Goal: Book appointment/travel/reservation

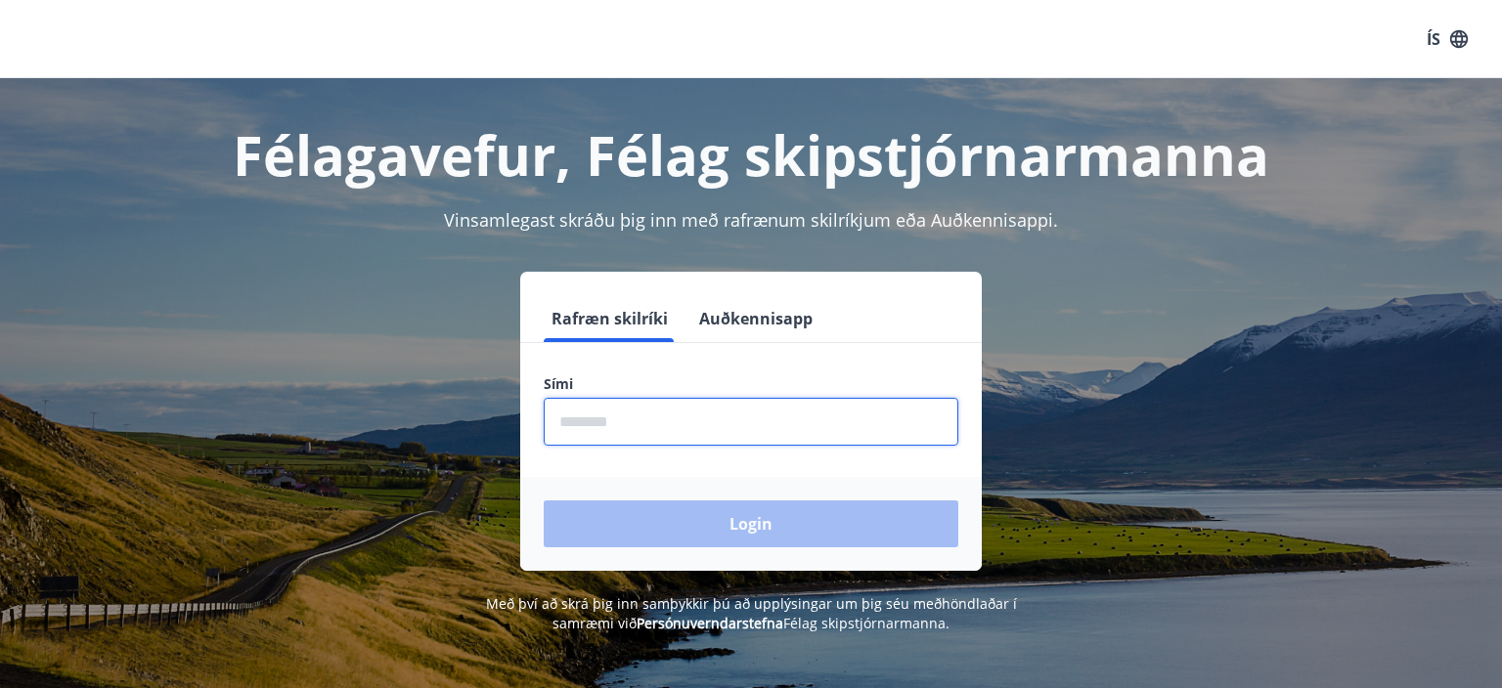
click at [645, 431] on input "phone" at bounding box center [751, 422] width 414 height 48
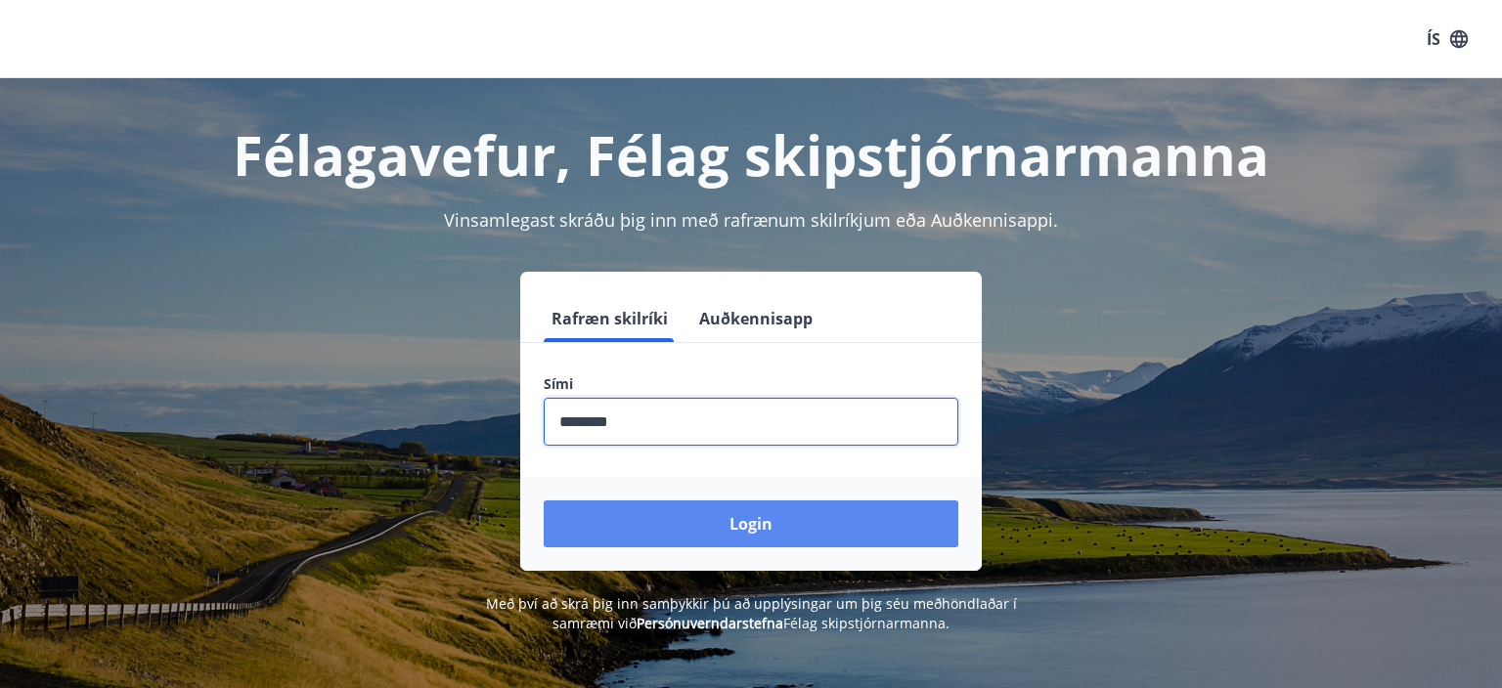
type input "********"
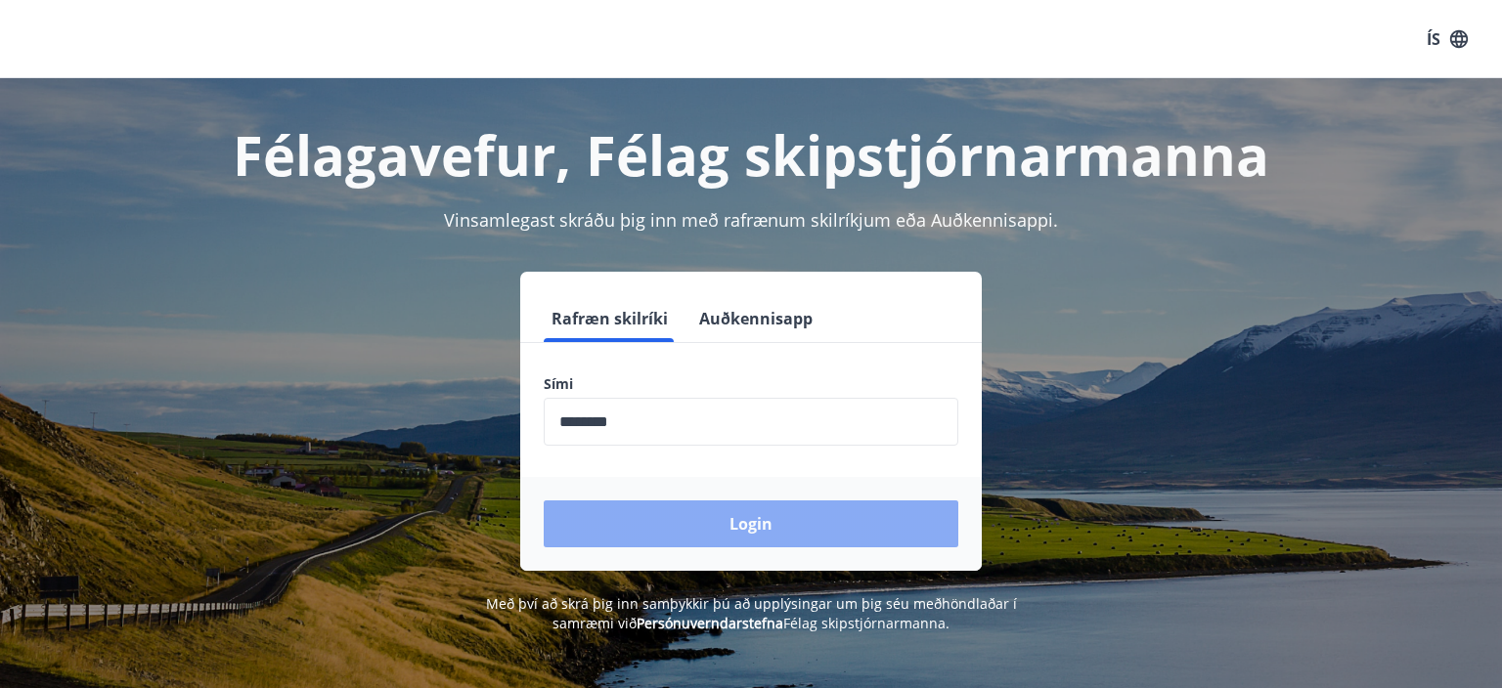
click at [729, 519] on button "Login" at bounding box center [751, 524] width 414 height 47
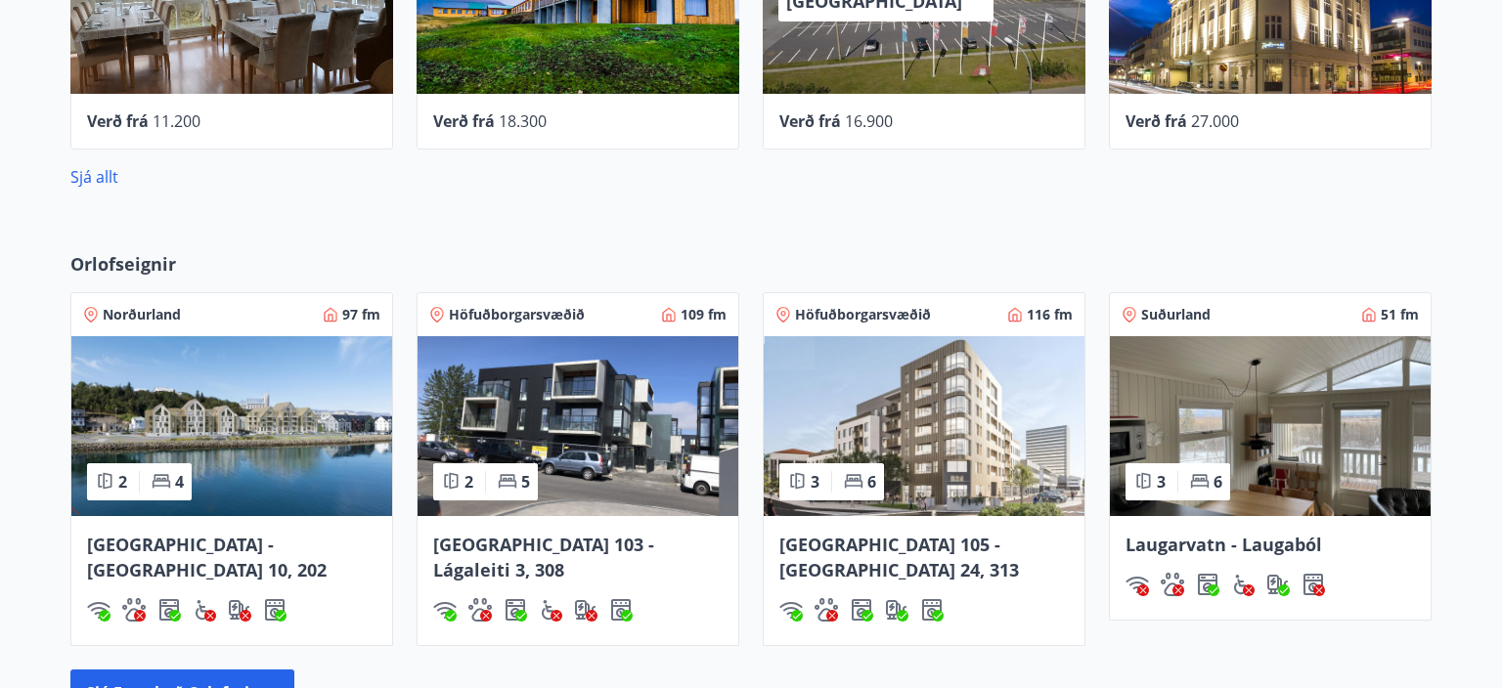
scroll to position [883, 0]
click at [505, 310] on span "Höfuðborgarsvæðið" at bounding box center [517, 315] width 136 height 20
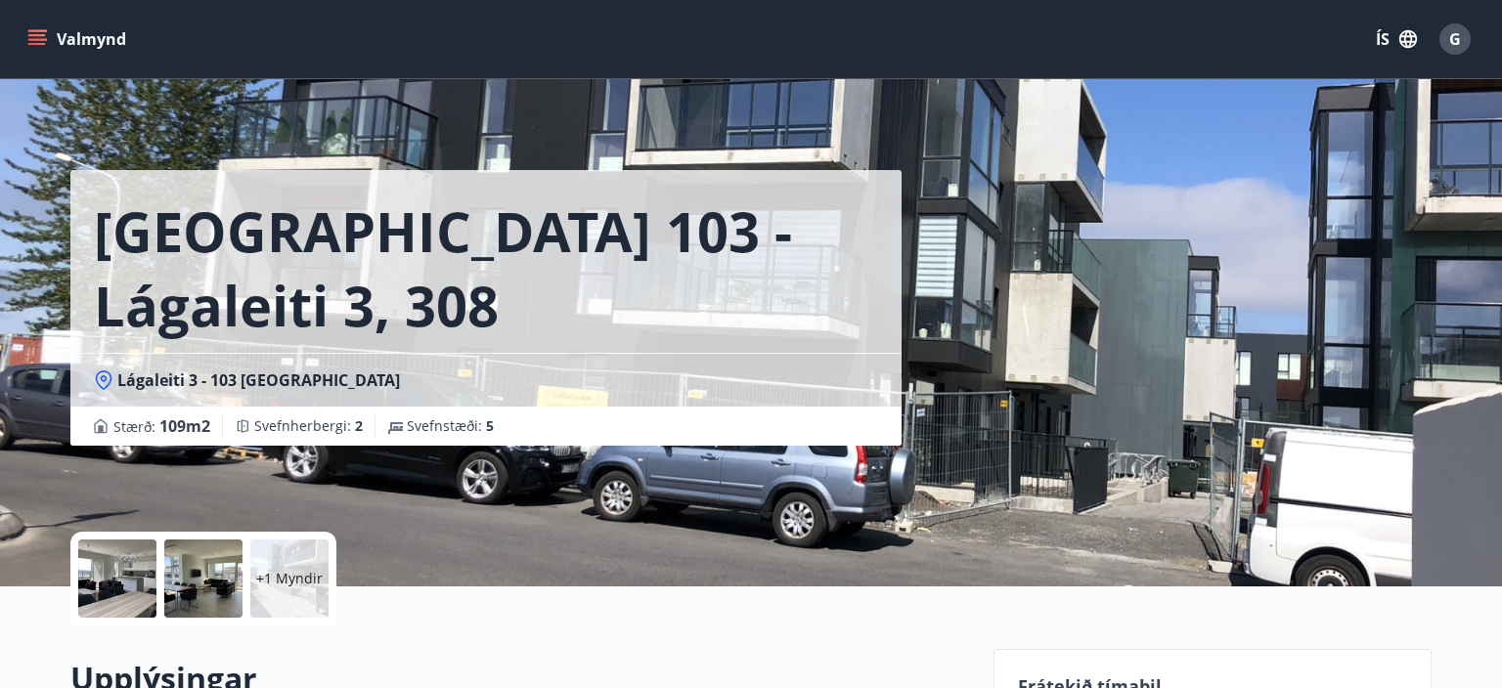
click at [78, 42] on button "Valmynd" at bounding box center [78, 39] width 110 height 35
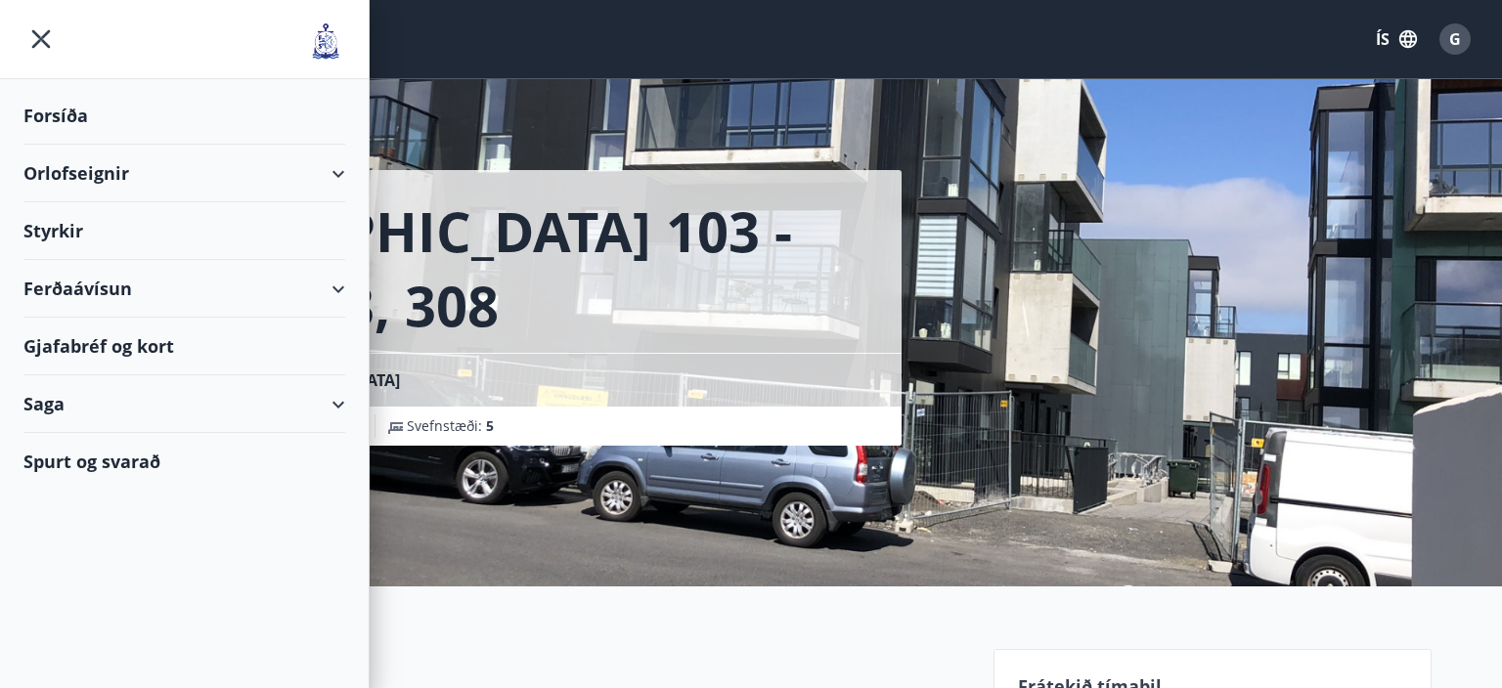
click at [333, 170] on div "Orlofseignir" at bounding box center [184, 174] width 322 height 58
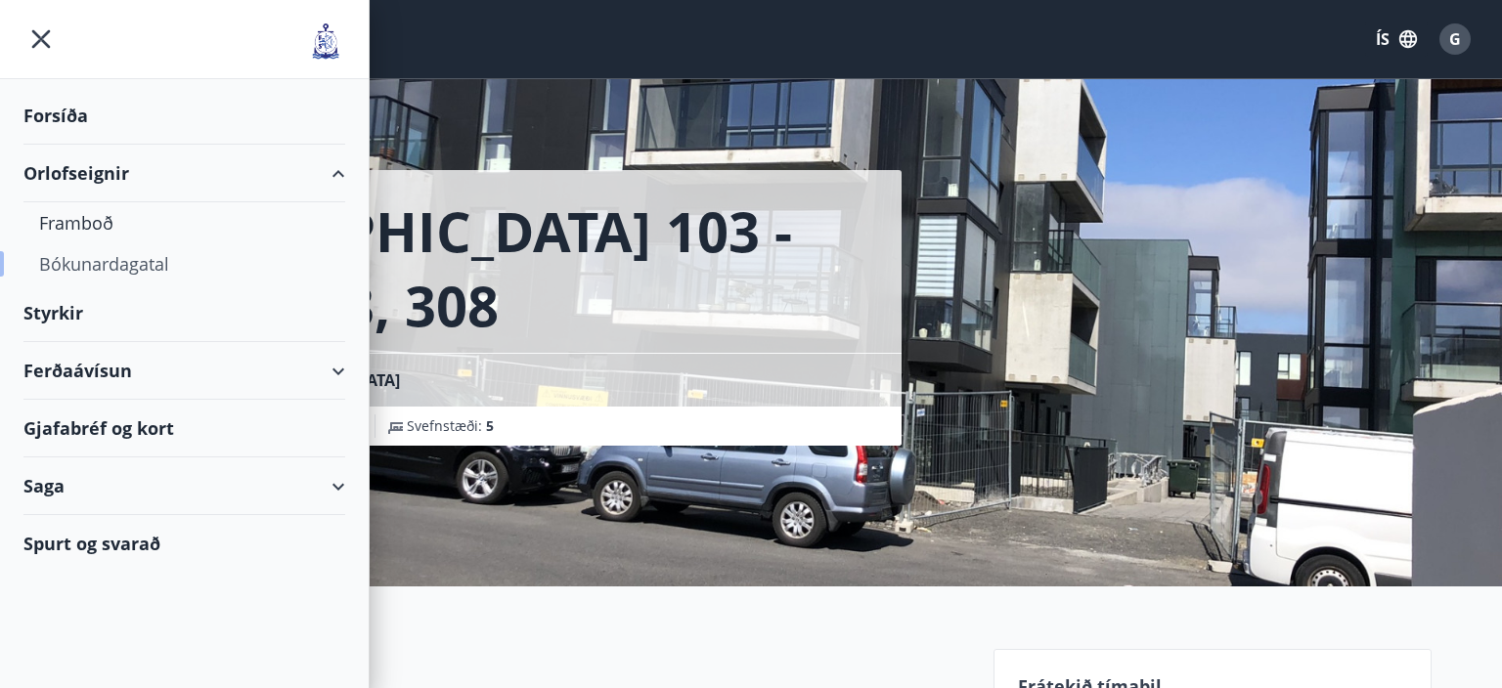
click at [87, 263] on div "Bókunardagatal" at bounding box center [184, 263] width 290 height 41
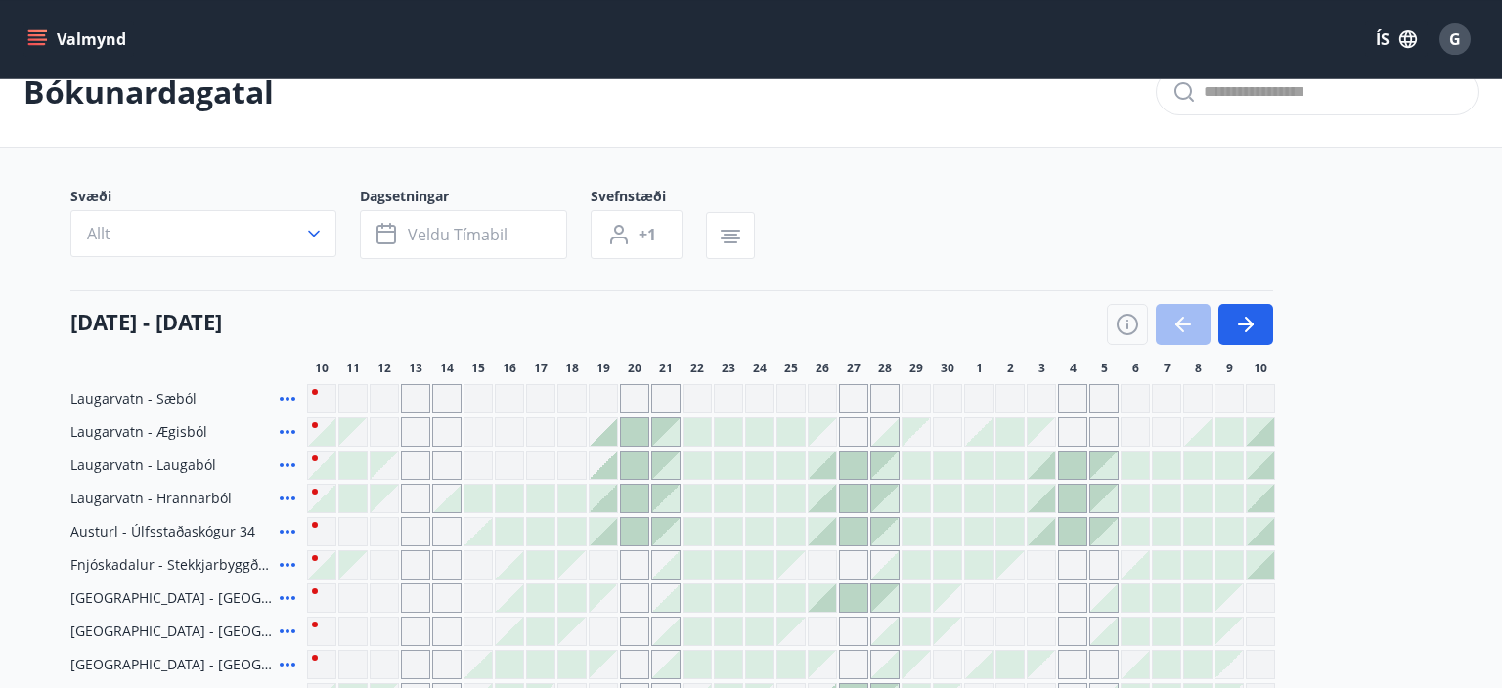
scroll to position [43, 0]
click at [1125, 327] on icon "button" at bounding box center [1126, 322] width 23 height 23
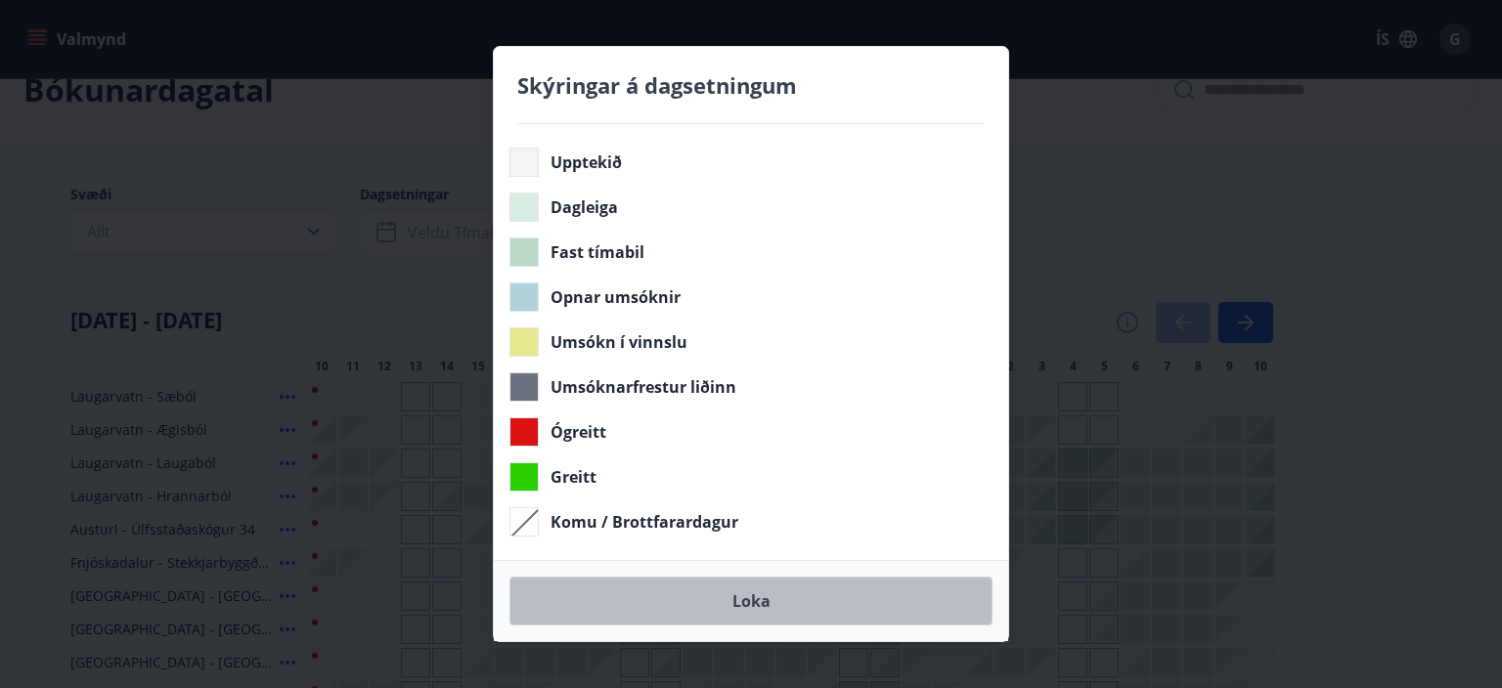
click at [737, 601] on button "Loka" at bounding box center [750, 601] width 483 height 49
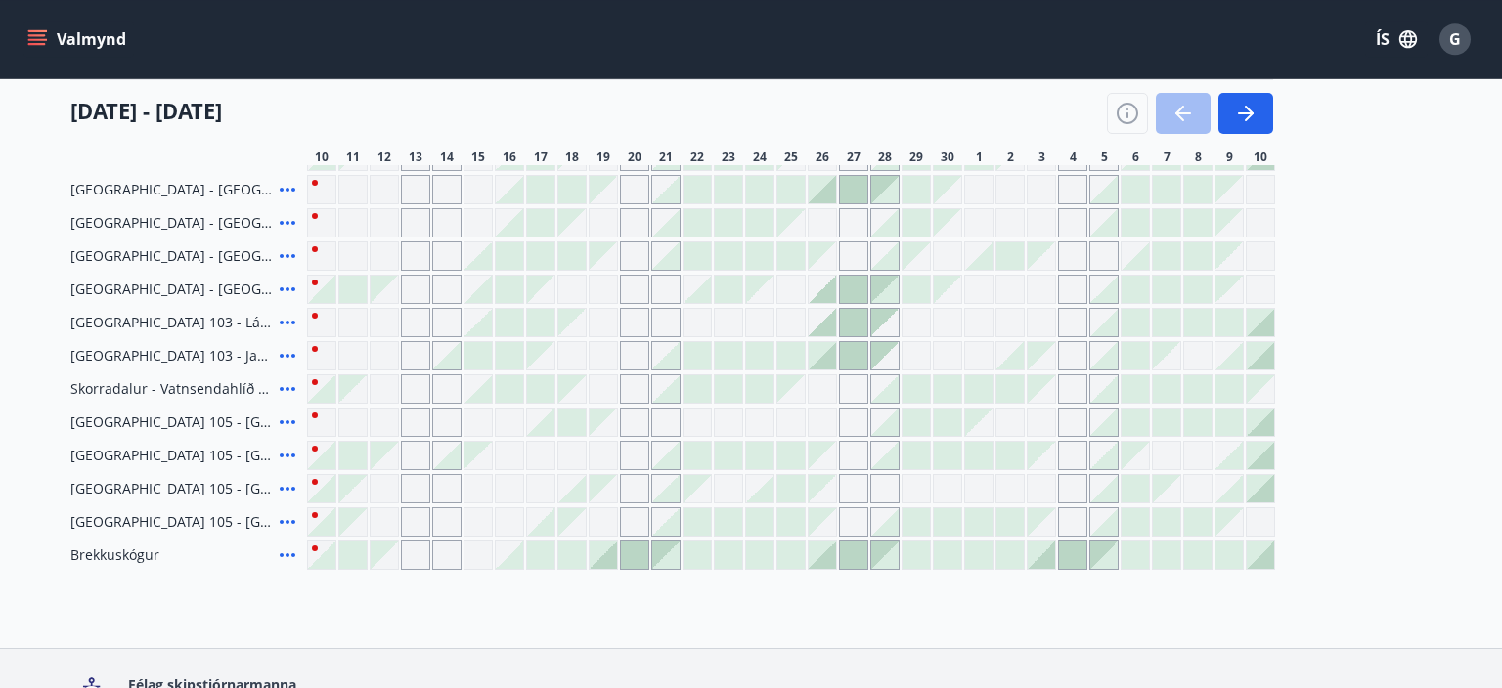
scroll to position [449, 0]
click at [283, 421] on icon at bounding box center [287, 423] width 23 height 23
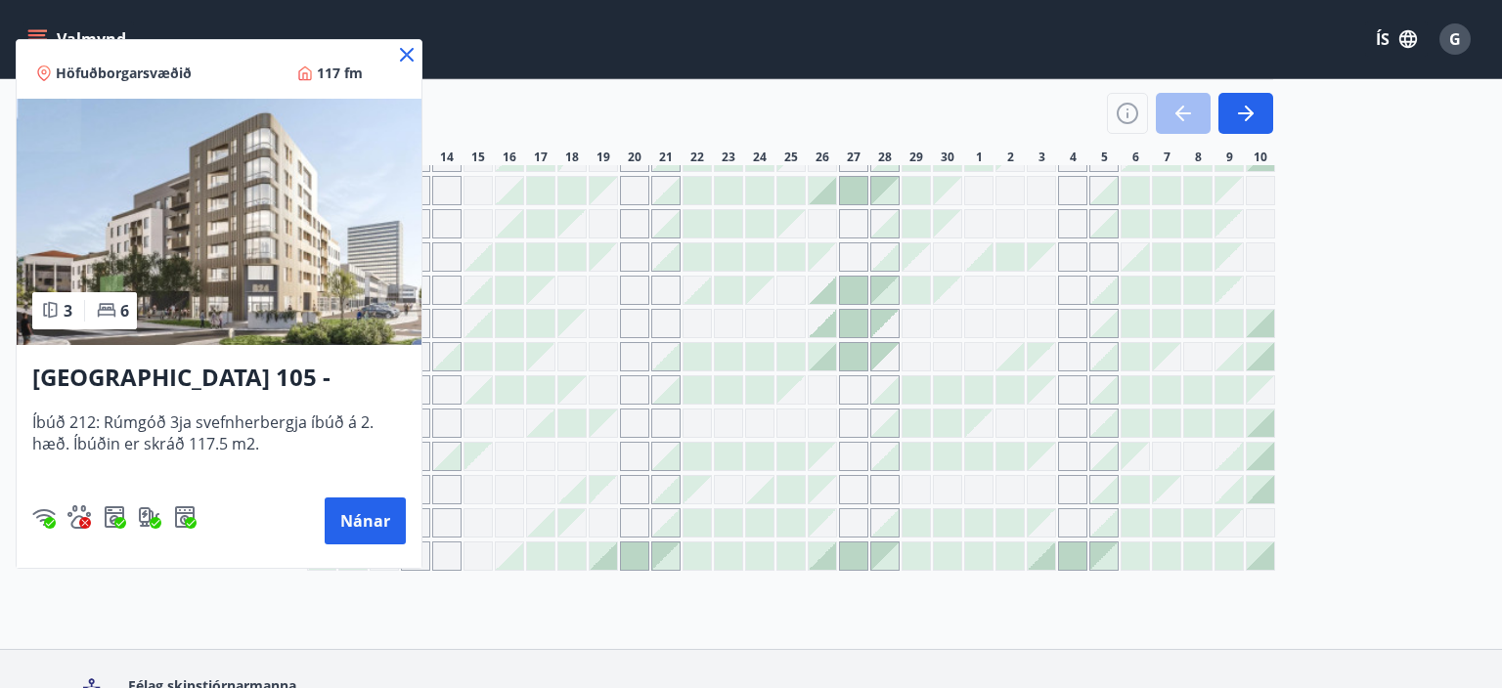
click at [409, 55] on icon at bounding box center [406, 54] width 23 height 23
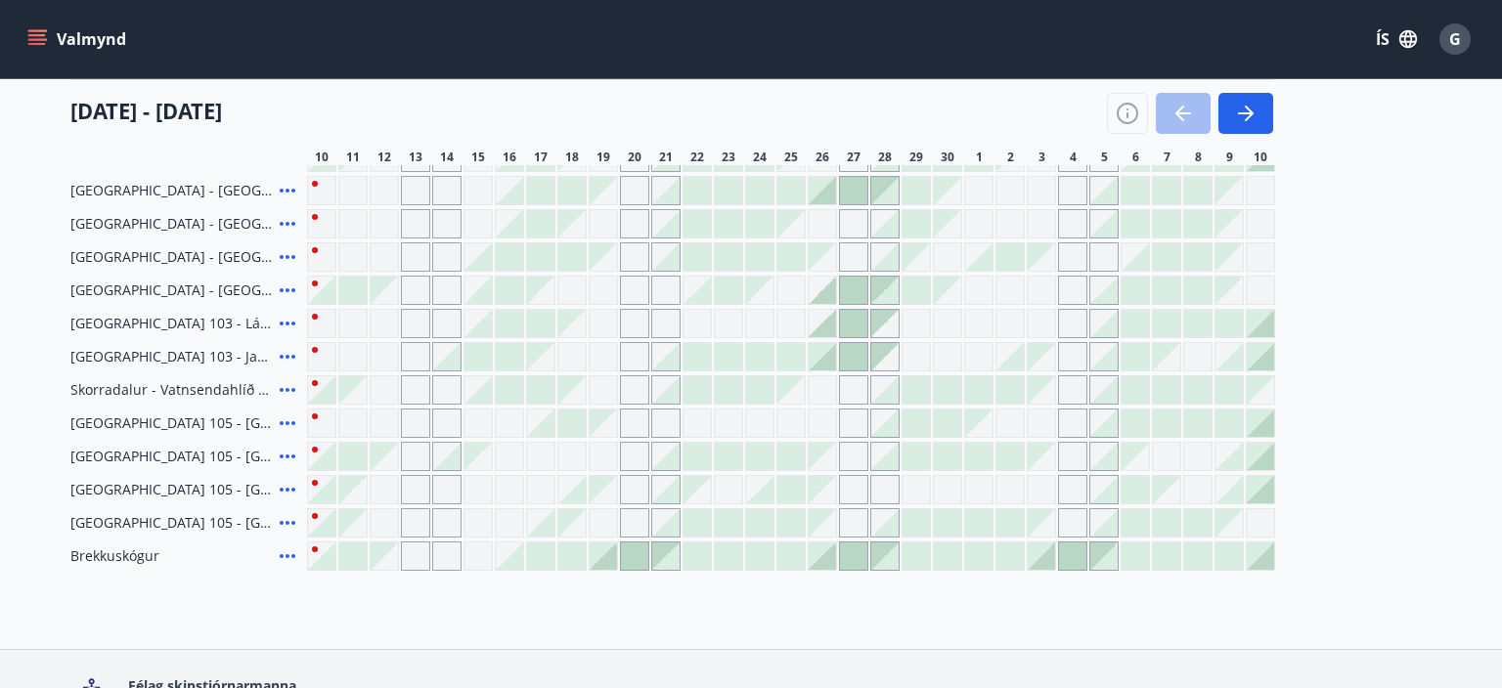
click at [284, 455] on icon at bounding box center [287, 456] width 23 height 23
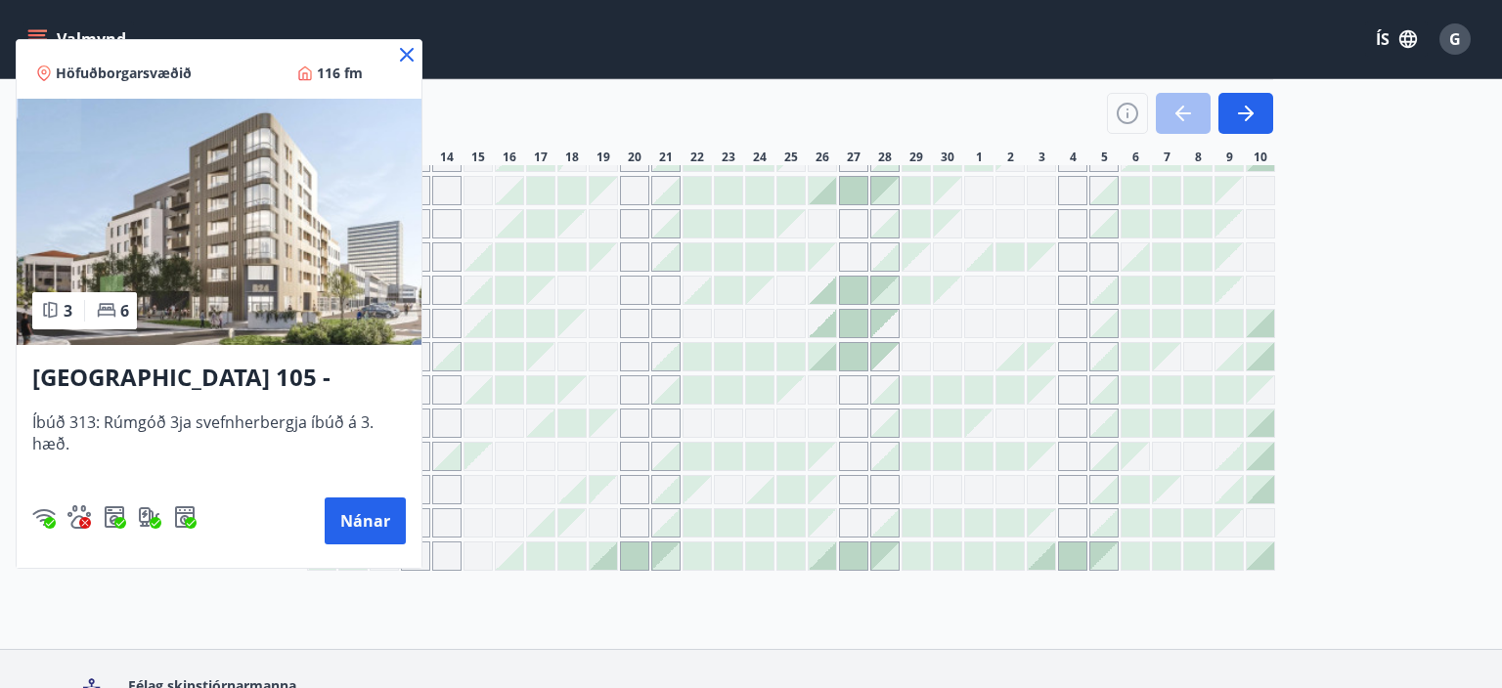
click at [409, 53] on icon at bounding box center [407, 55] width 14 height 14
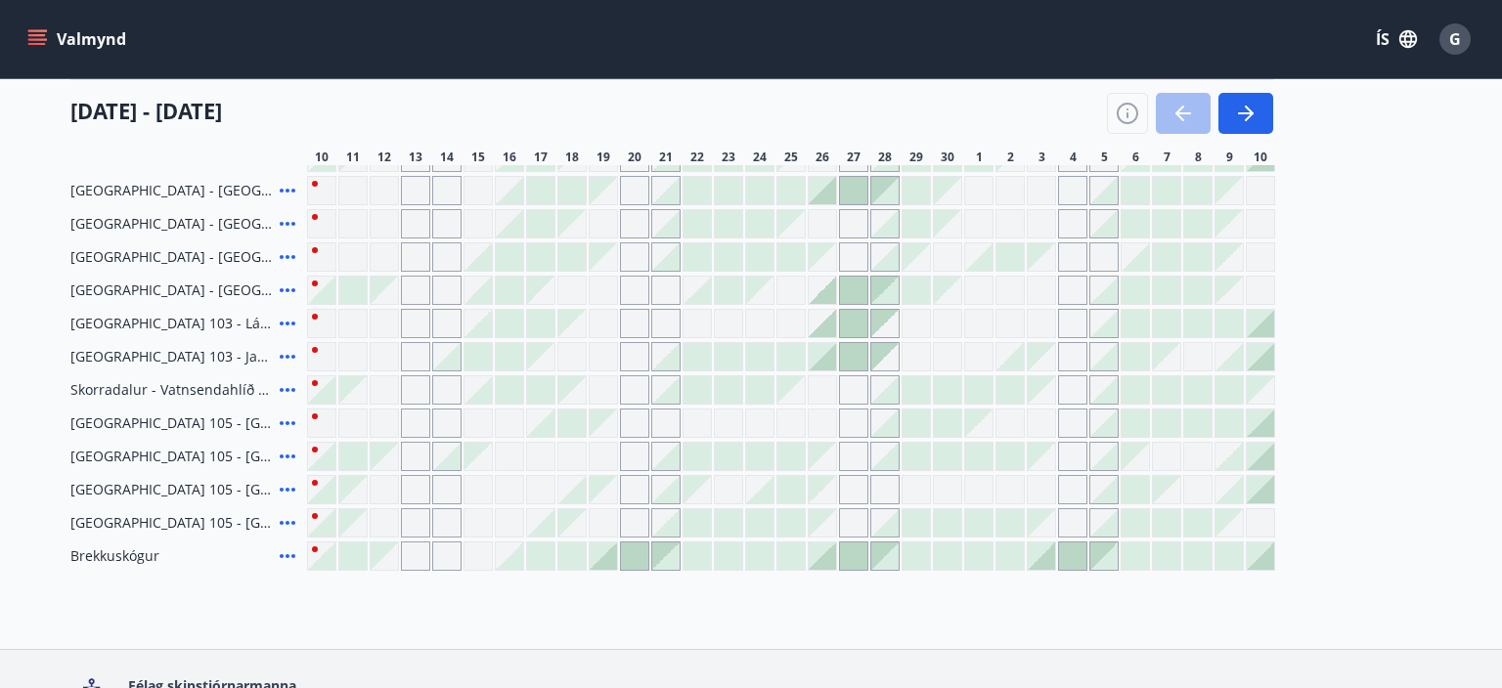
click at [289, 488] on icon at bounding box center [287, 489] width 23 height 23
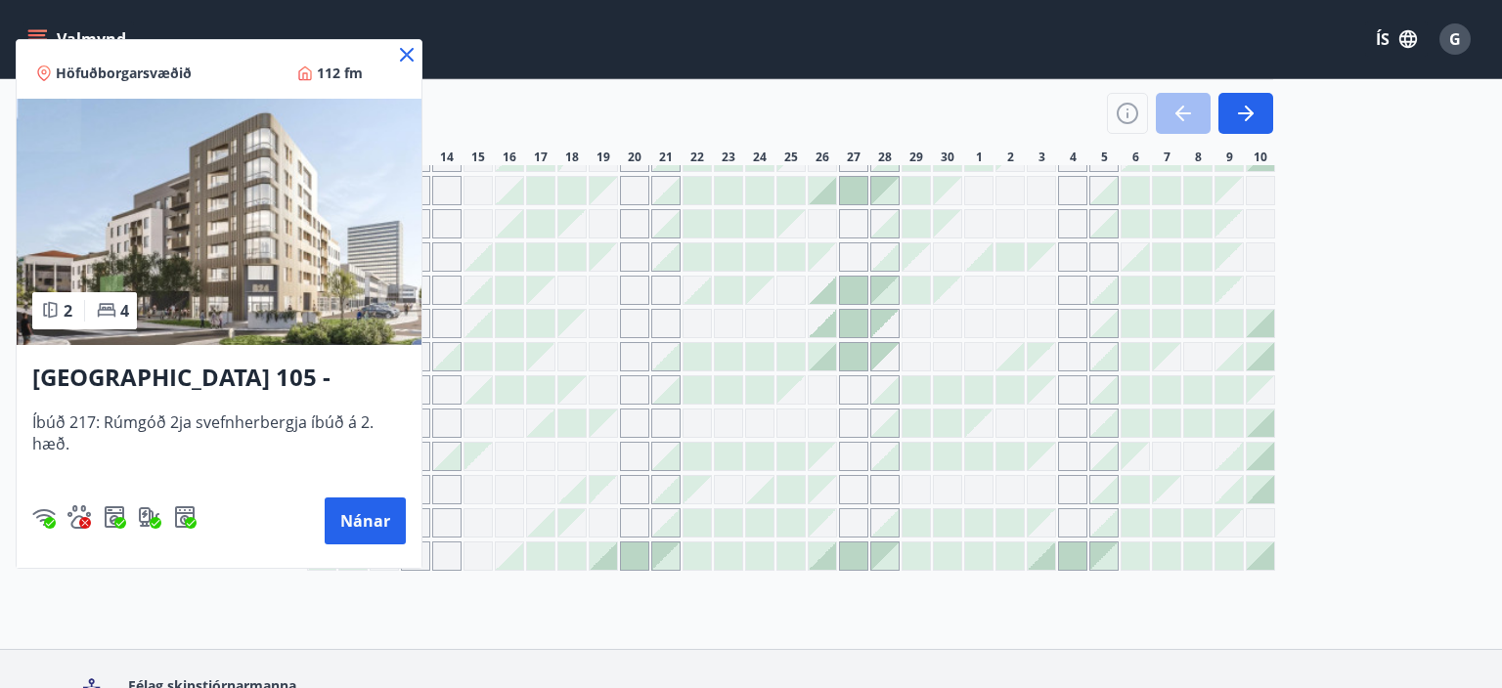
click at [408, 55] on icon at bounding box center [407, 55] width 14 height 14
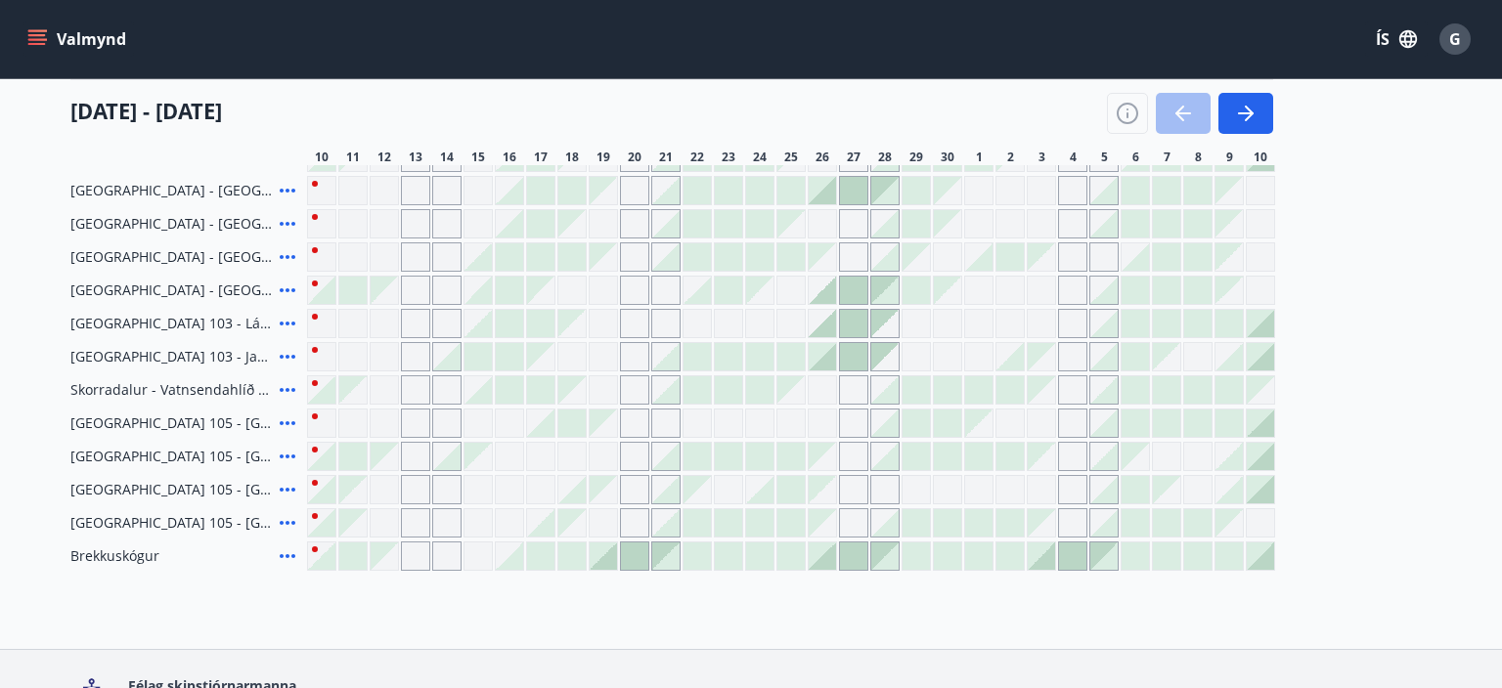
click at [283, 518] on icon at bounding box center [287, 522] width 23 height 23
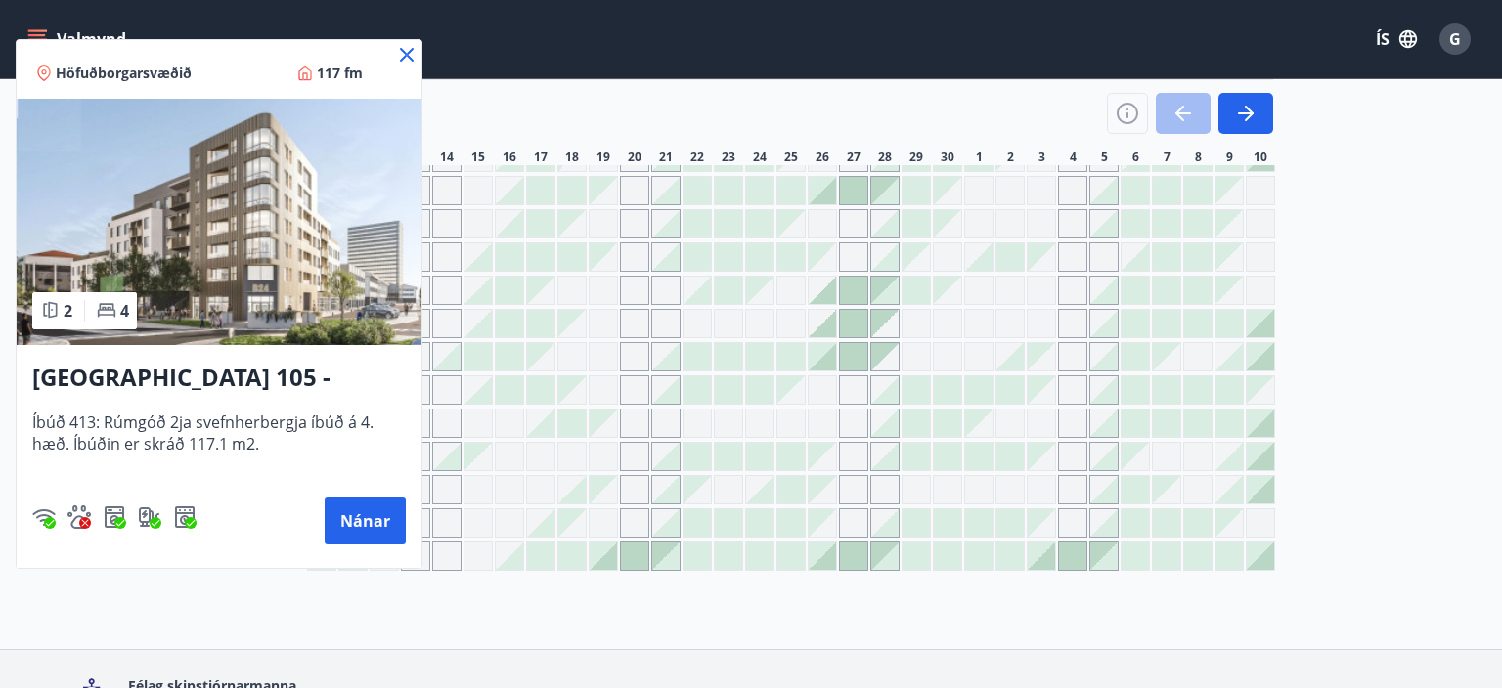
click at [401, 54] on icon at bounding box center [406, 54] width 23 height 23
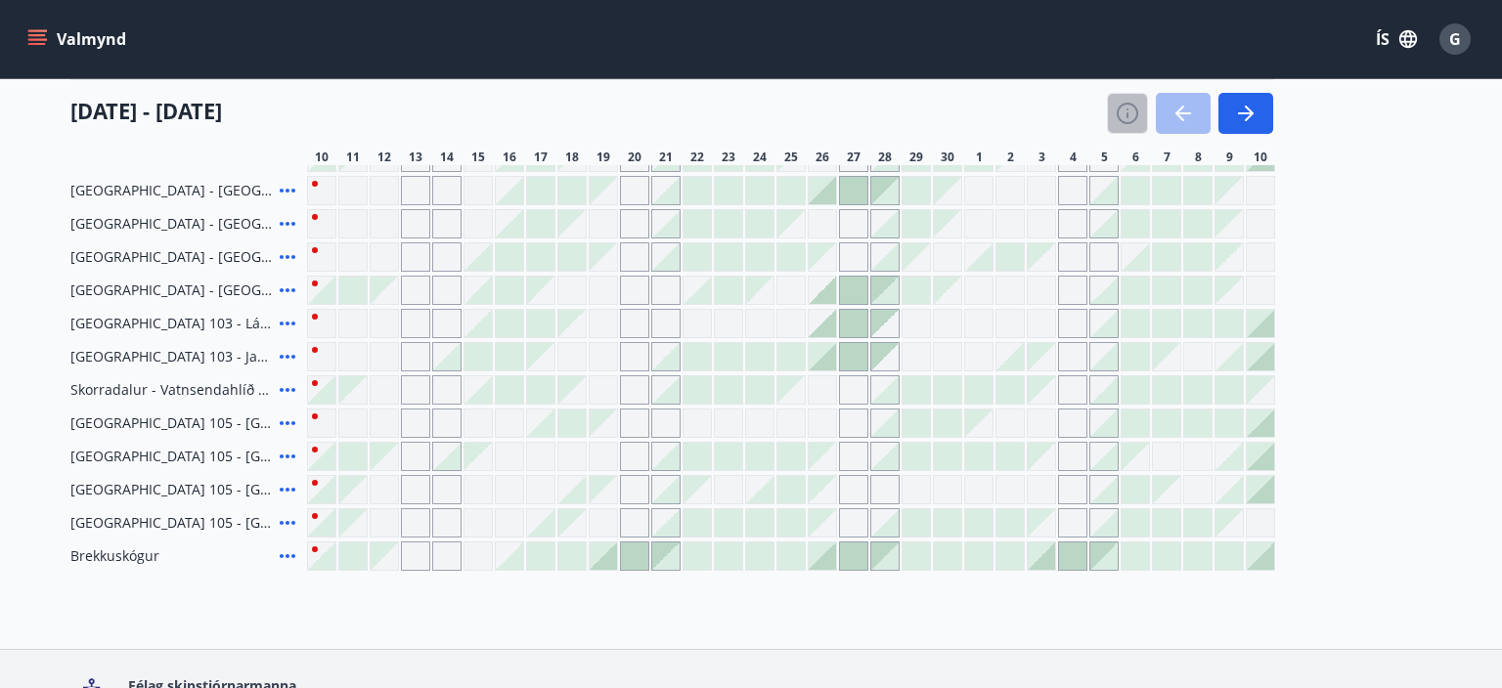
click at [1129, 112] on icon "button" at bounding box center [1126, 113] width 23 height 23
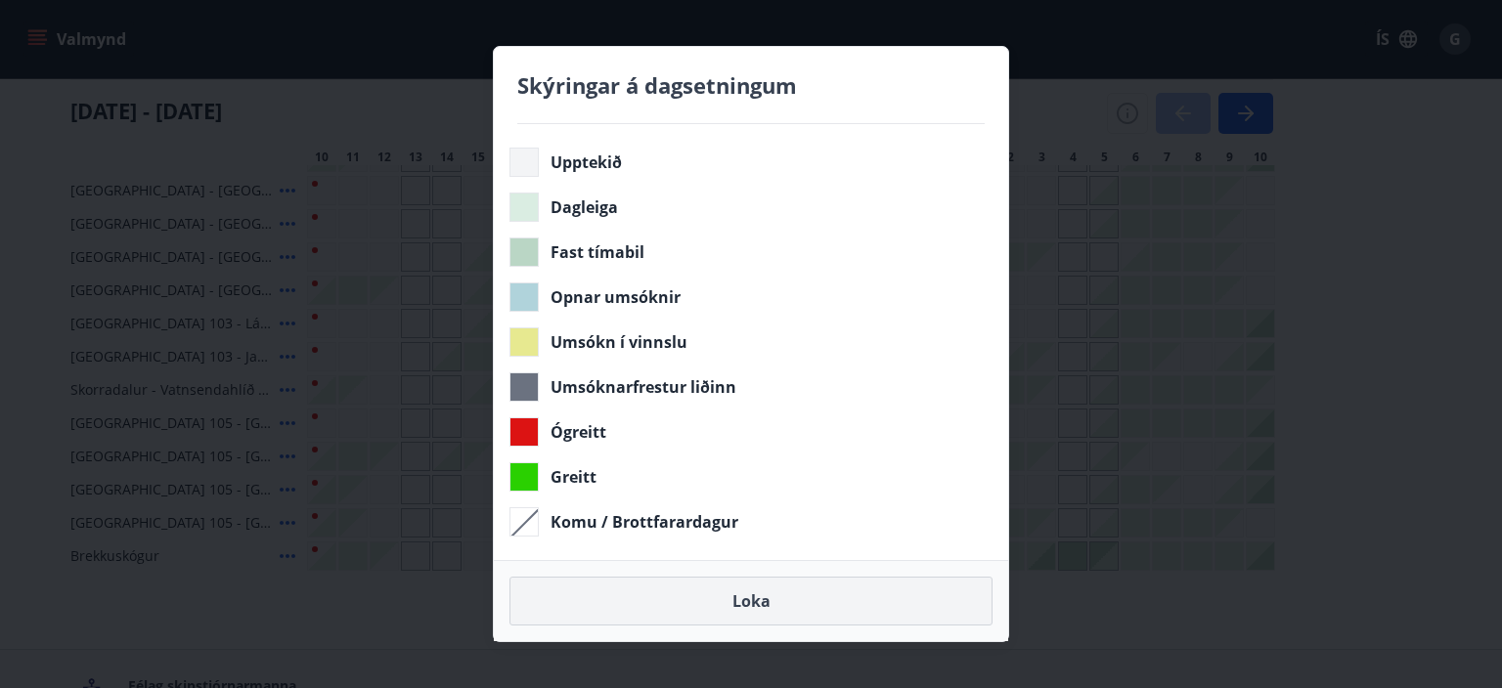
click at [745, 600] on button "Loka" at bounding box center [750, 601] width 483 height 49
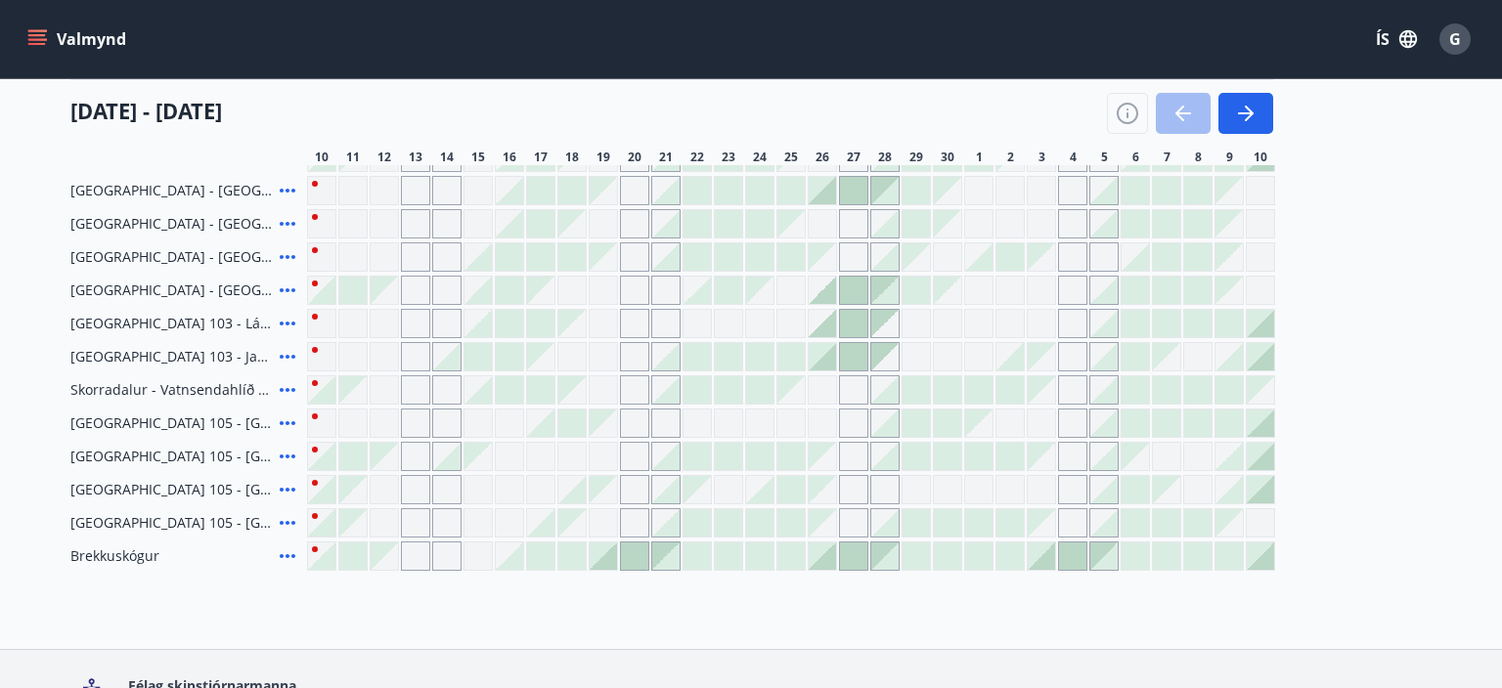
click at [794, 356] on div at bounding box center [790, 356] width 27 height 27
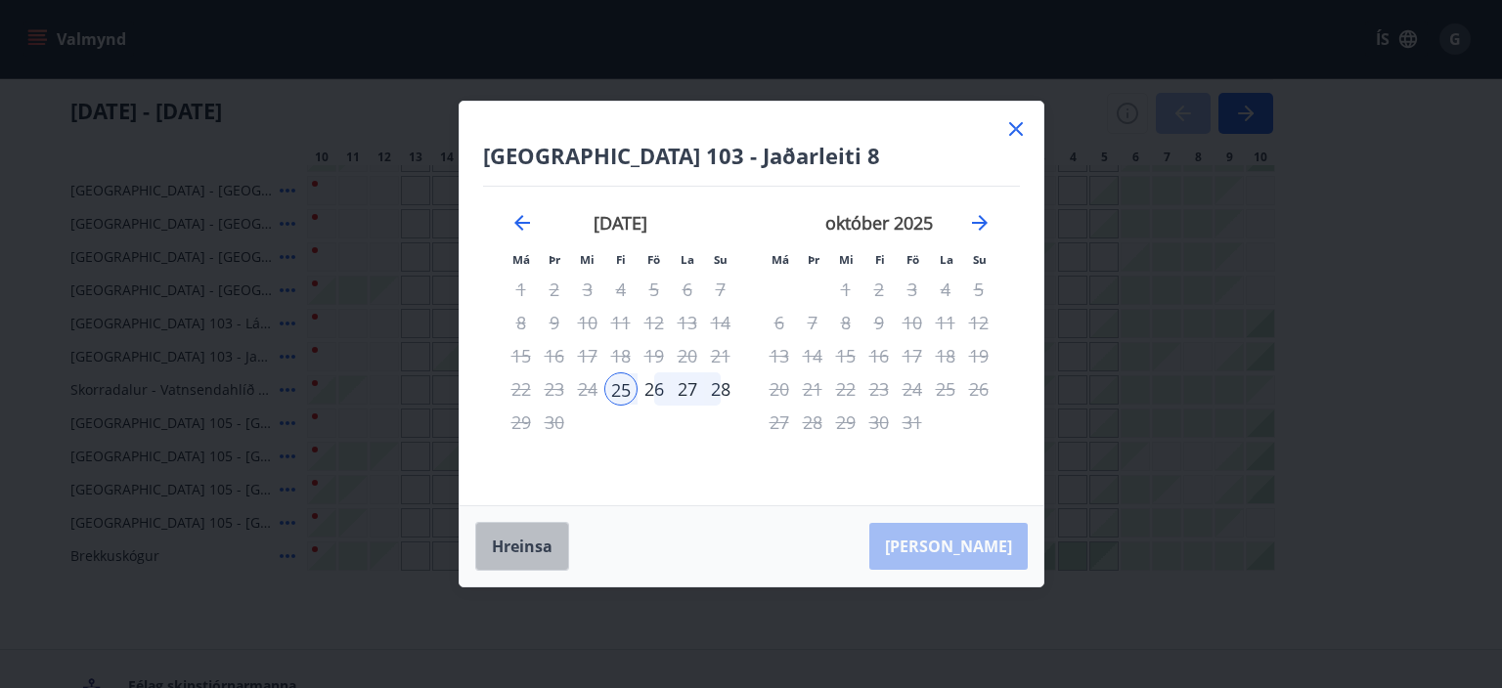
click at [521, 542] on button "Hreinsa" at bounding box center [522, 546] width 94 height 49
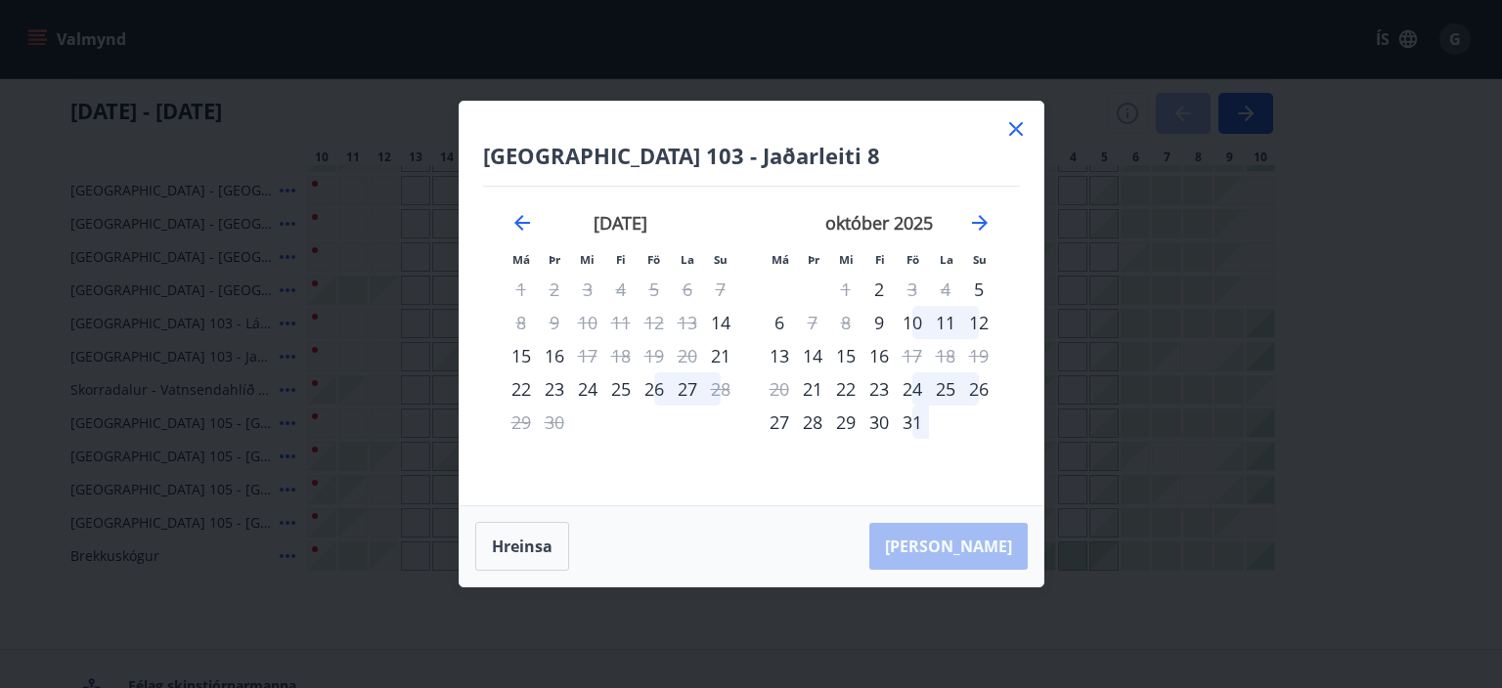
click at [1022, 124] on icon at bounding box center [1016, 129] width 14 height 14
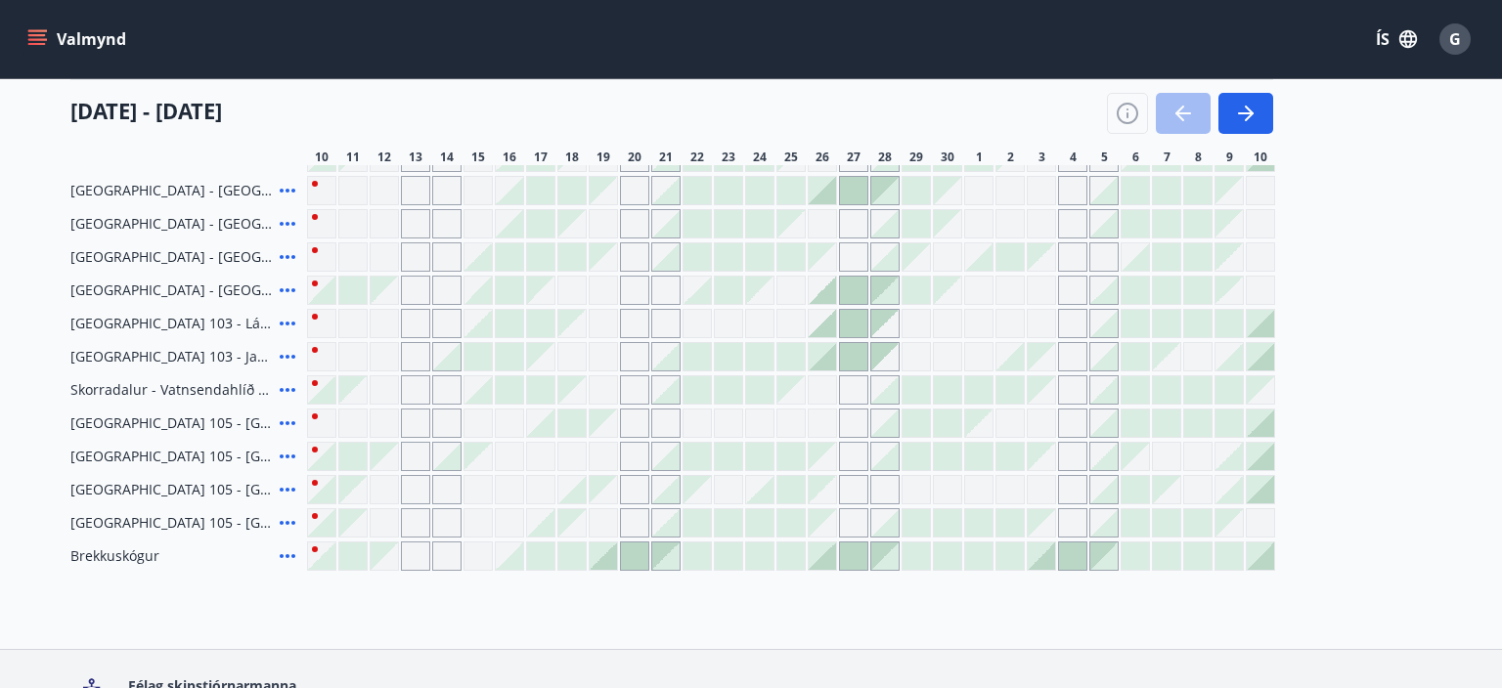
click at [1013, 127] on div "[DATE] - [DATE]" at bounding box center [671, 106] width 1202 height 55
click at [288, 558] on icon at bounding box center [287, 556] width 23 height 23
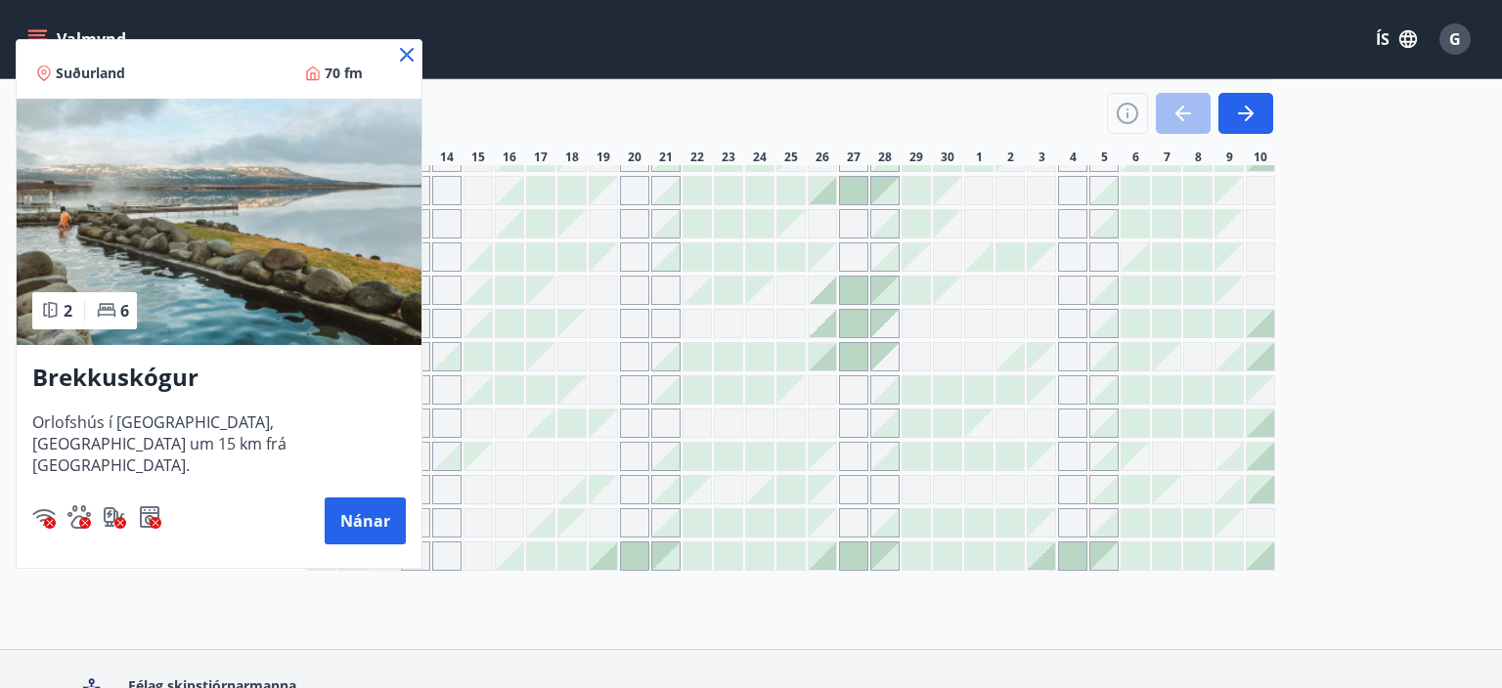
click at [409, 53] on icon at bounding box center [407, 55] width 14 height 14
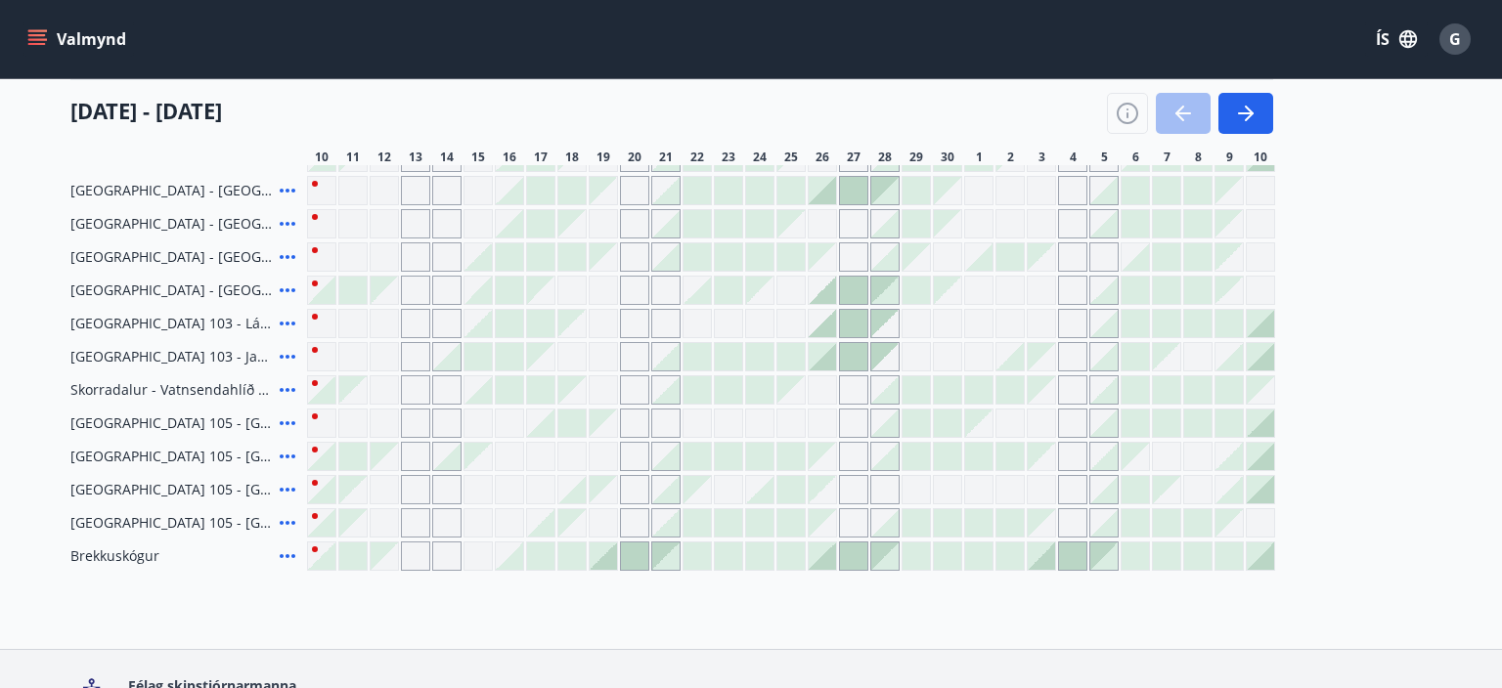
click at [786, 518] on div at bounding box center [790, 522] width 27 height 27
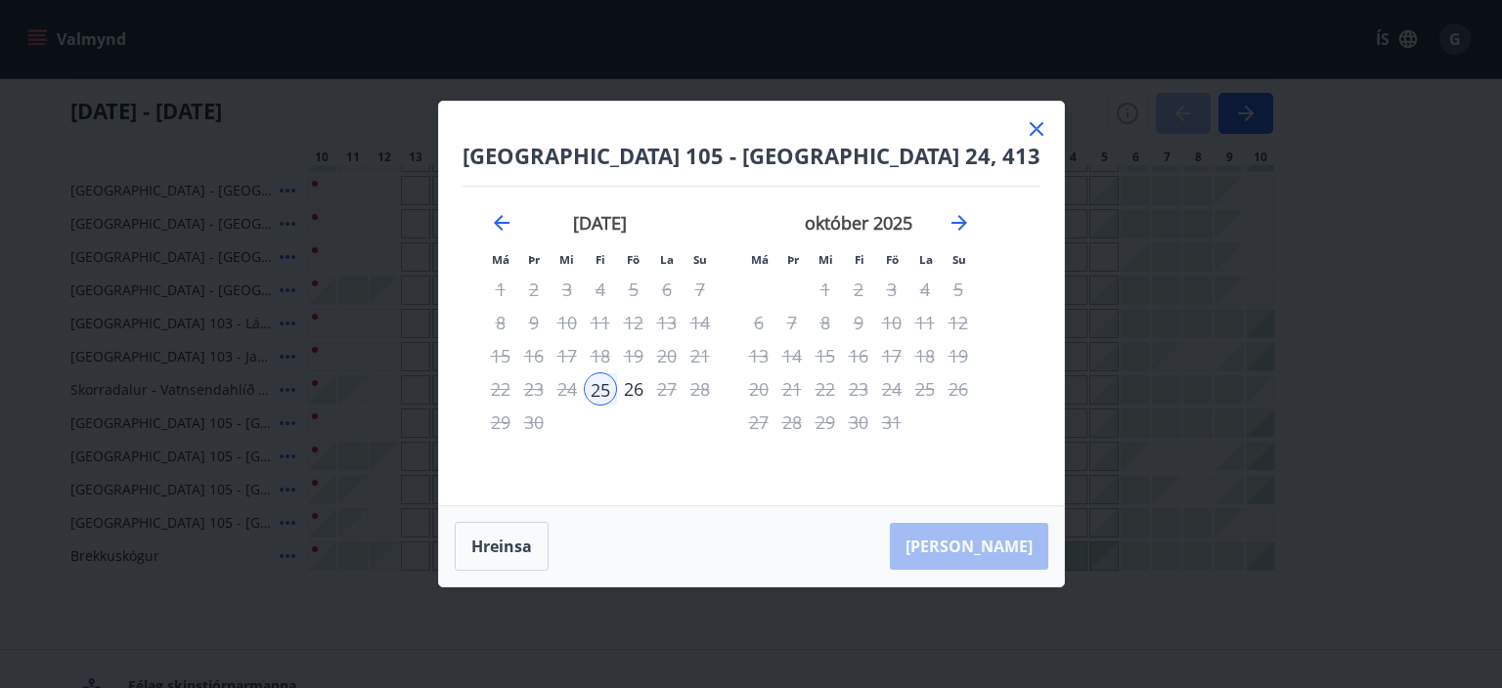
click at [975, 553] on div "[PERSON_NAME]" at bounding box center [751, 546] width 625 height 80
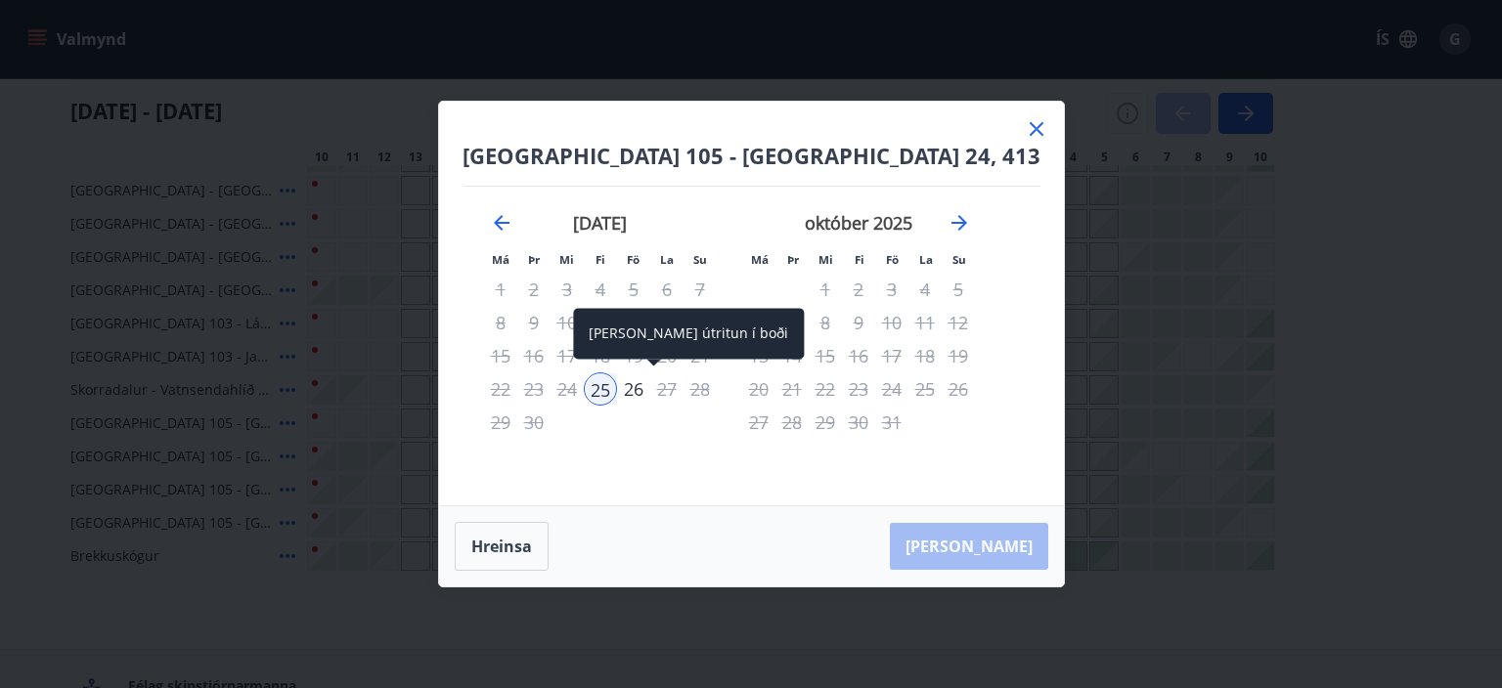
click at [650, 388] on div "26" at bounding box center [633, 388] width 33 height 33
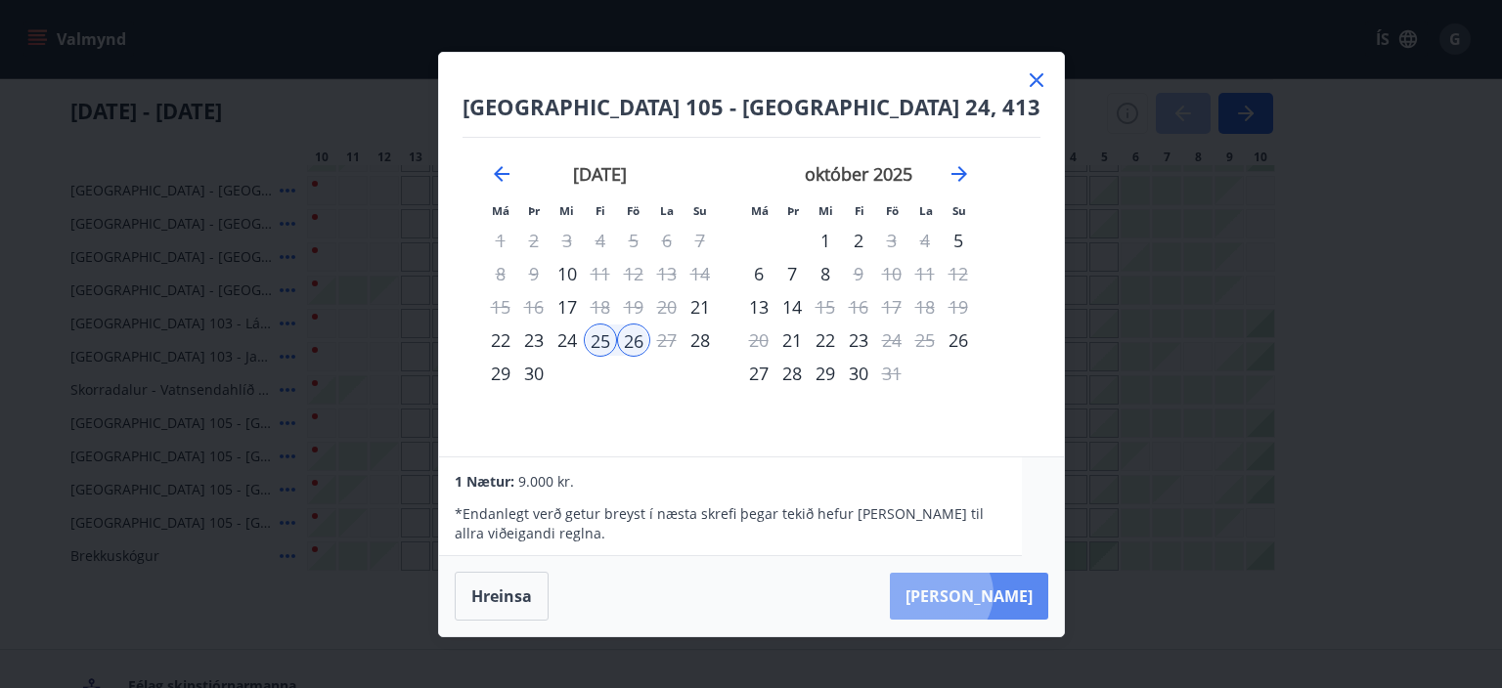
click at [979, 593] on button "[PERSON_NAME]" at bounding box center [969, 596] width 158 height 47
click at [515, 596] on button "Hreinsa" at bounding box center [502, 596] width 94 height 49
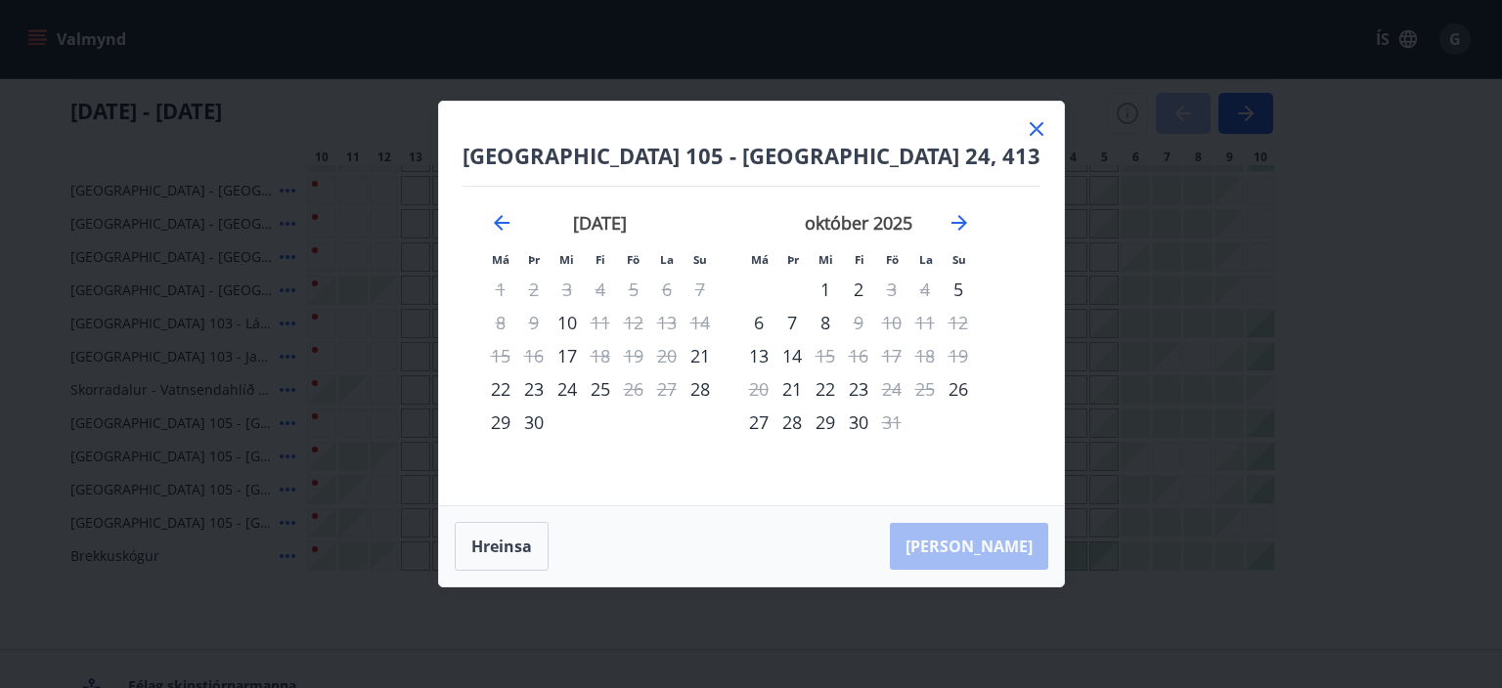
click at [1029, 128] on icon at bounding box center [1036, 129] width 14 height 14
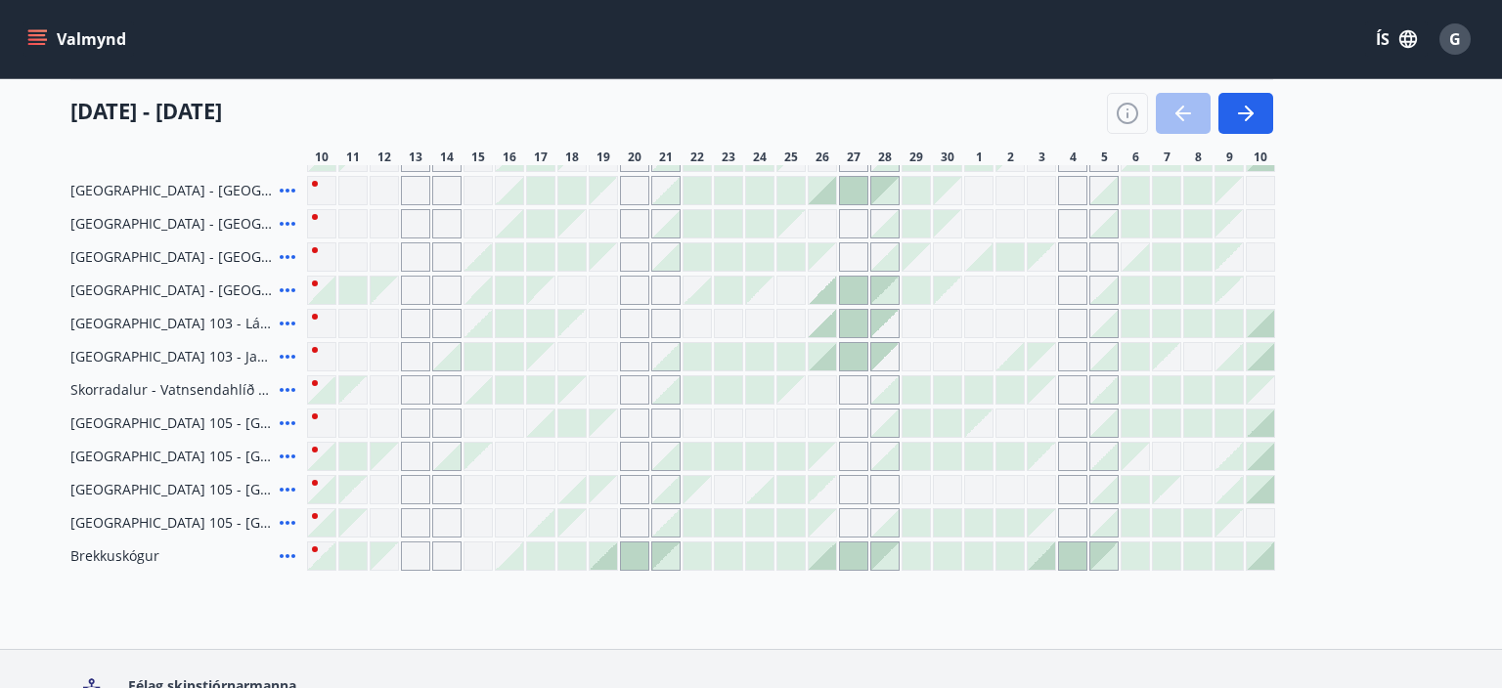
click at [287, 356] on icon at bounding box center [288, 357] width 16 height 4
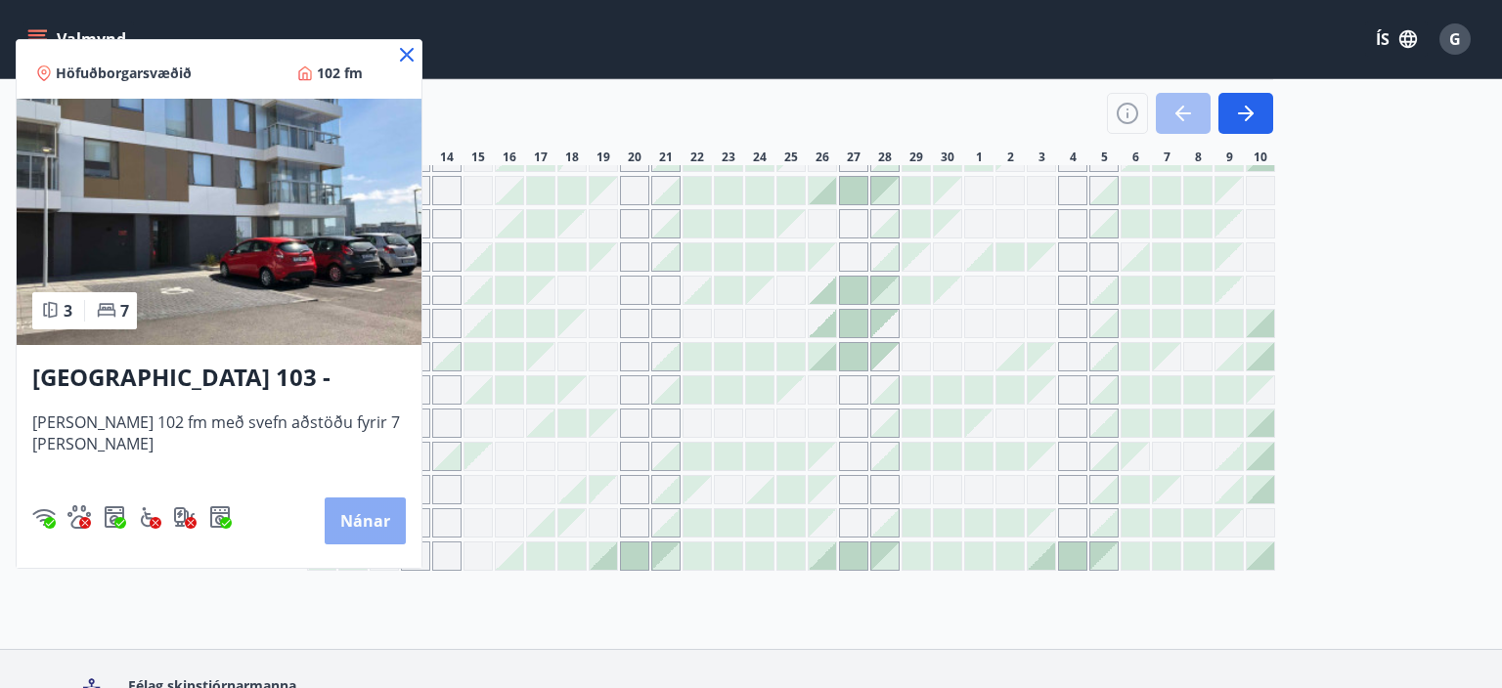
click at [352, 518] on button "Nánar" at bounding box center [365, 521] width 81 height 47
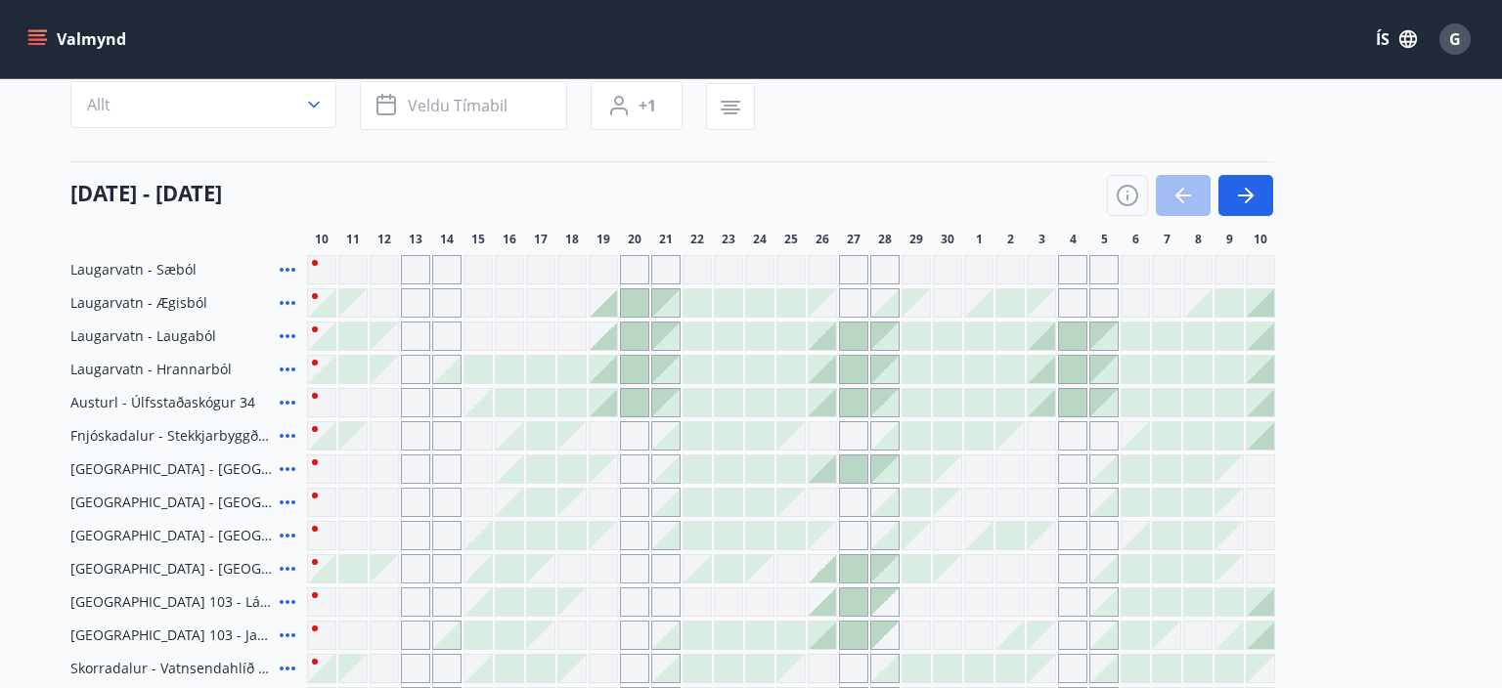
scroll to position [467, 0]
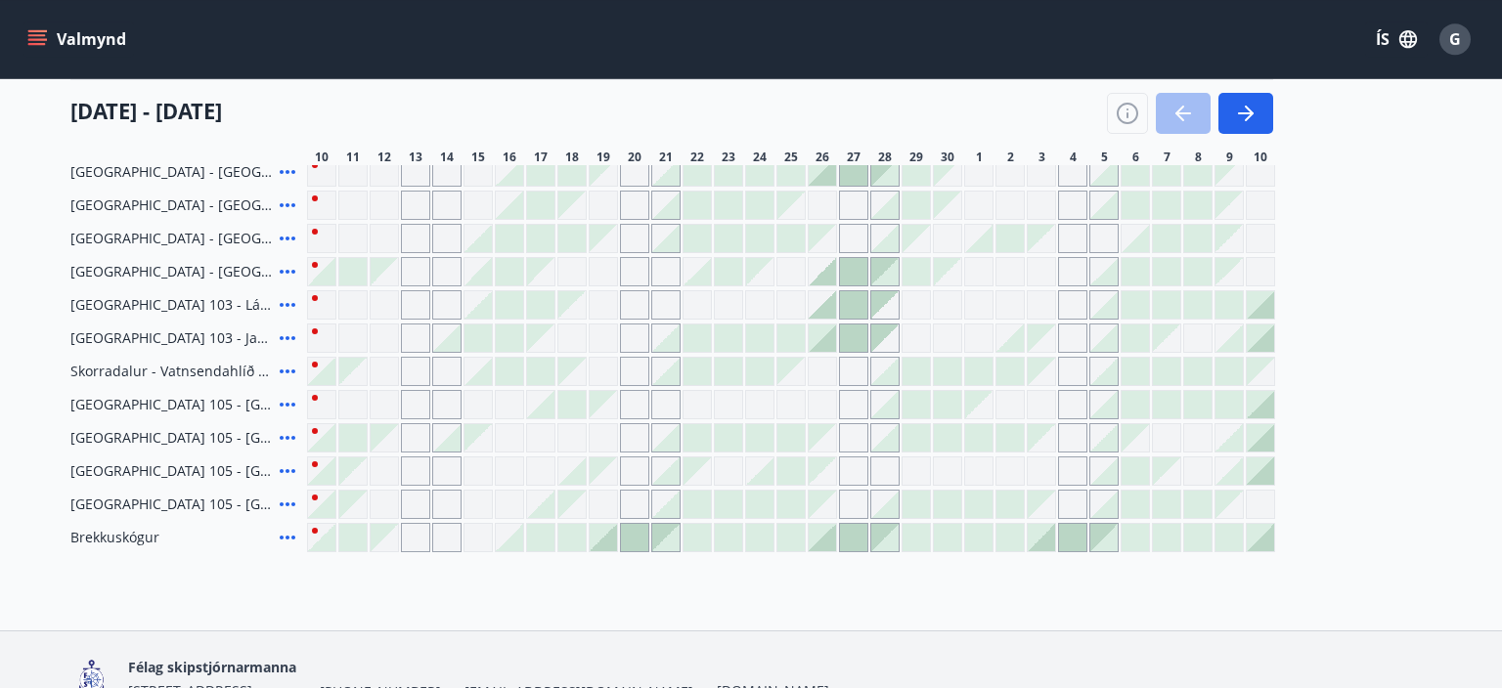
click at [830, 343] on div at bounding box center [821, 338] width 27 height 27
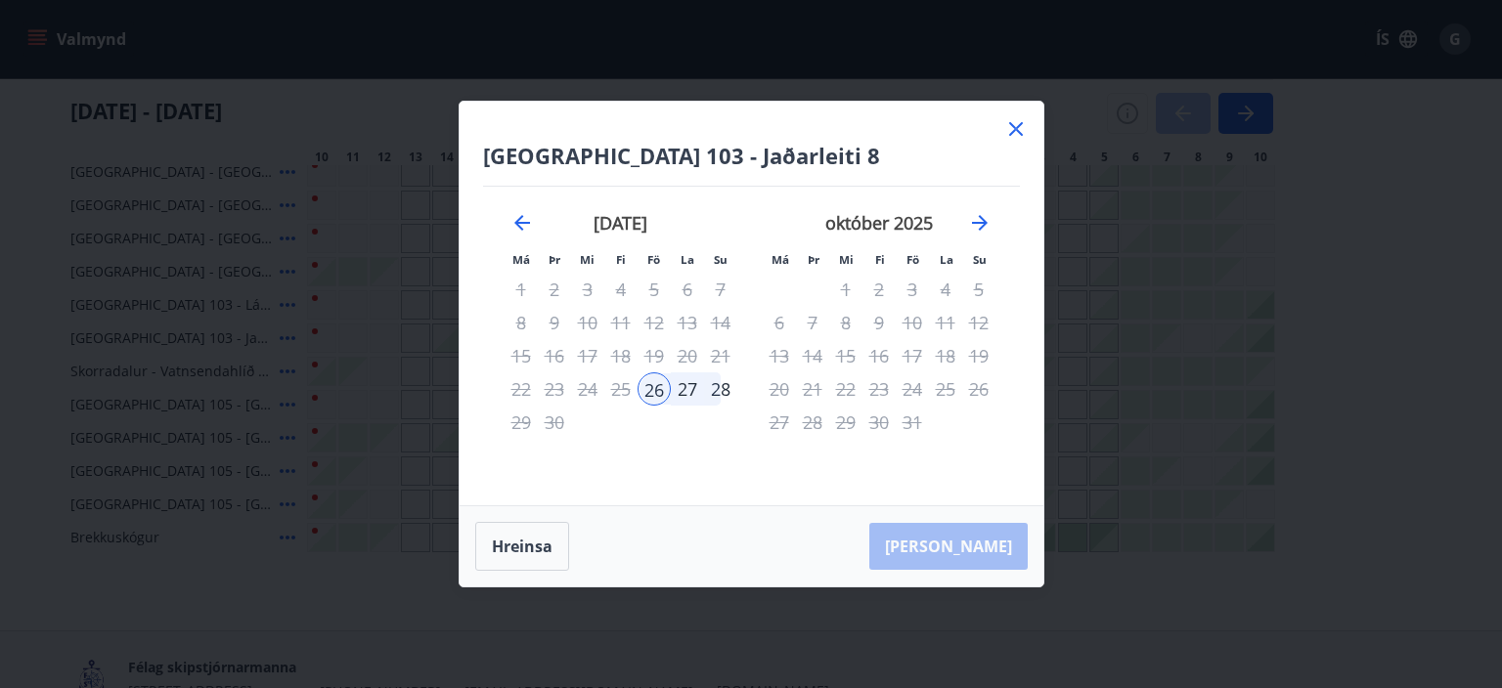
click at [963, 554] on div "[PERSON_NAME]" at bounding box center [751, 546] width 584 height 80
click at [968, 543] on div "[PERSON_NAME]" at bounding box center [751, 546] width 584 height 80
click at [669, 384] on div "26" at bounding box center [653, 388] width 33 height 33
click at [690, 384] on div "27" at bounding box center [687, 388] width 33 height 33
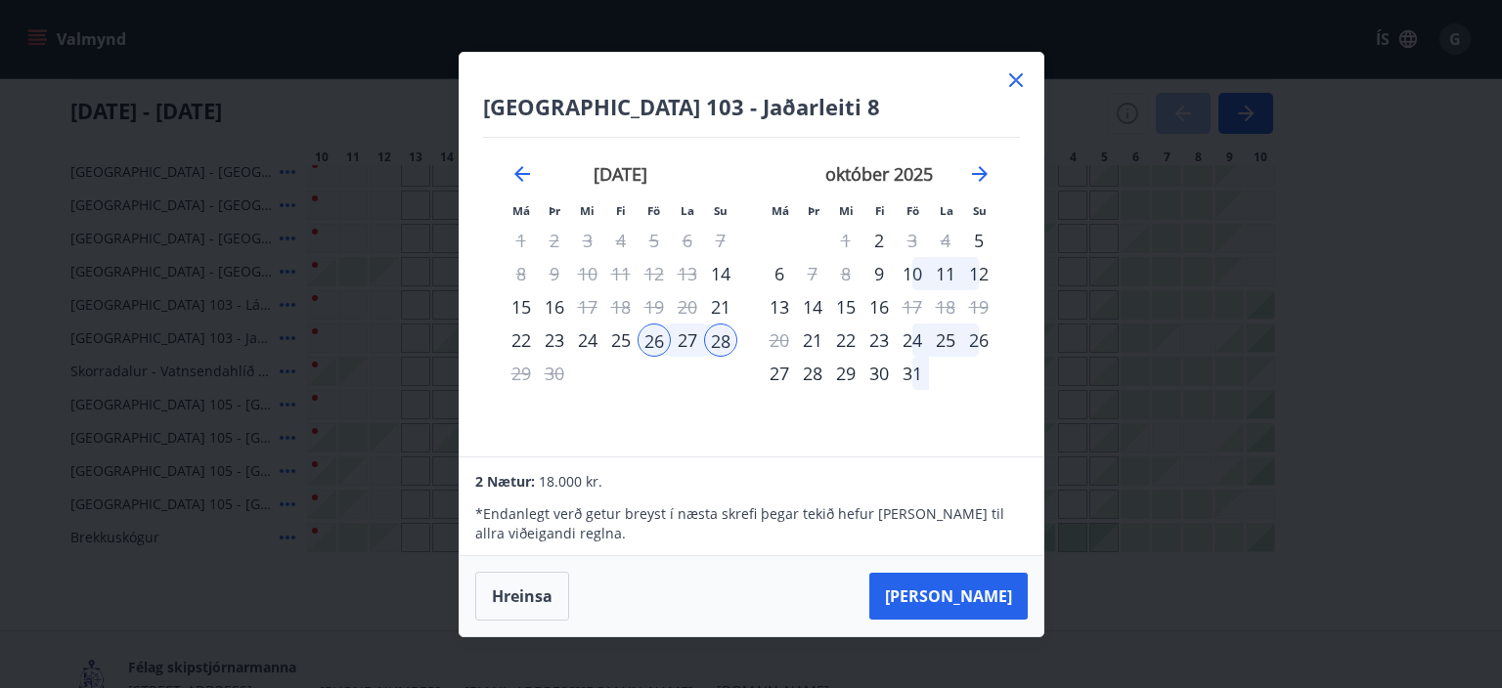
click at [619, 337] on div "25" at bounding box center [620, 340] width 33 height 33
click at [505, 596] on button "Hreinsa" at bounding box center [522, 596] width 94 height 49
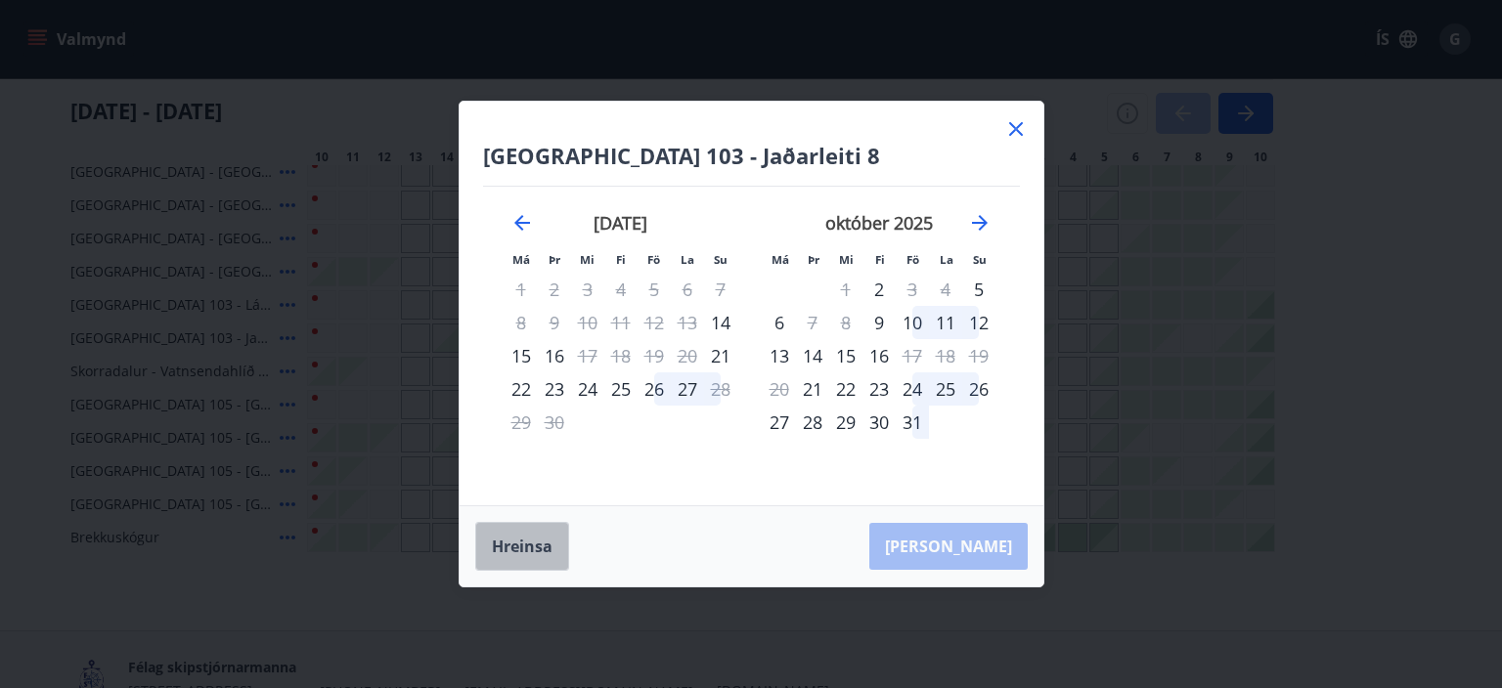
click at [527, 550] on button "Hreinsa" at bounding box center [522, 546] width 94 height 49
click at [1013, 119] on icon at bounding box center [1015, 128] width 23 height 23
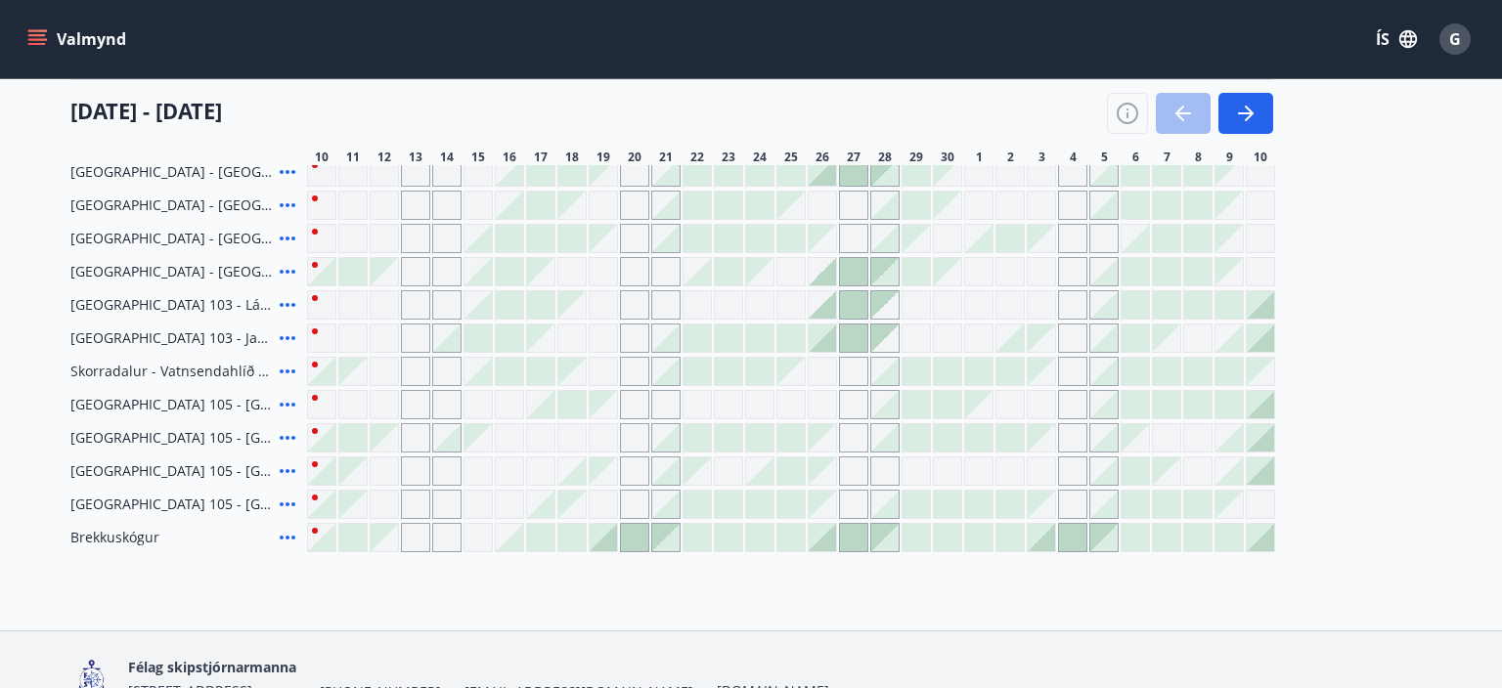
click at [753, 402] on div "Gráir dagar eru ekki bókanlegir" at bounding box center [759, 404] width 29 height 29
click at [752, 437] on div at bounding box center [759, 437] width 27 height 27
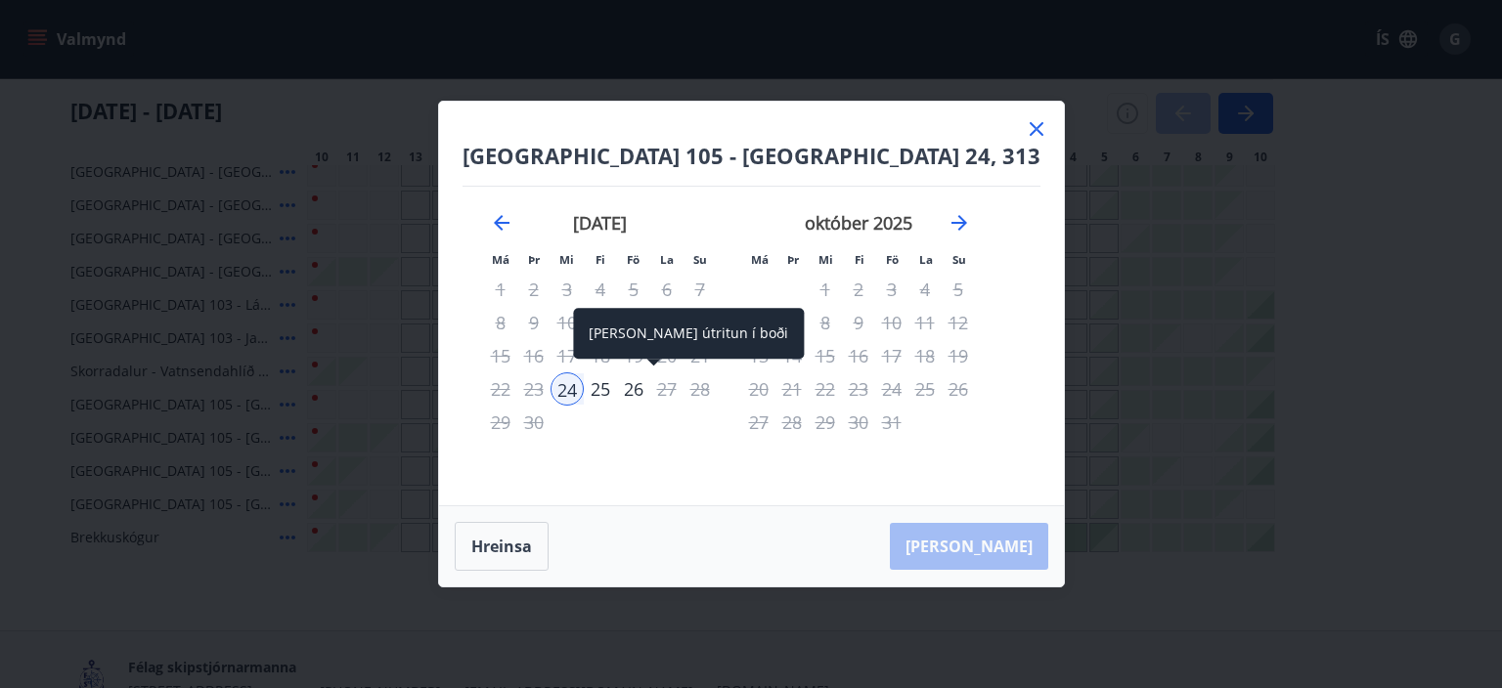
click at [650, 394] on div "26" at bounding box center [633, 388] width 33 height 33
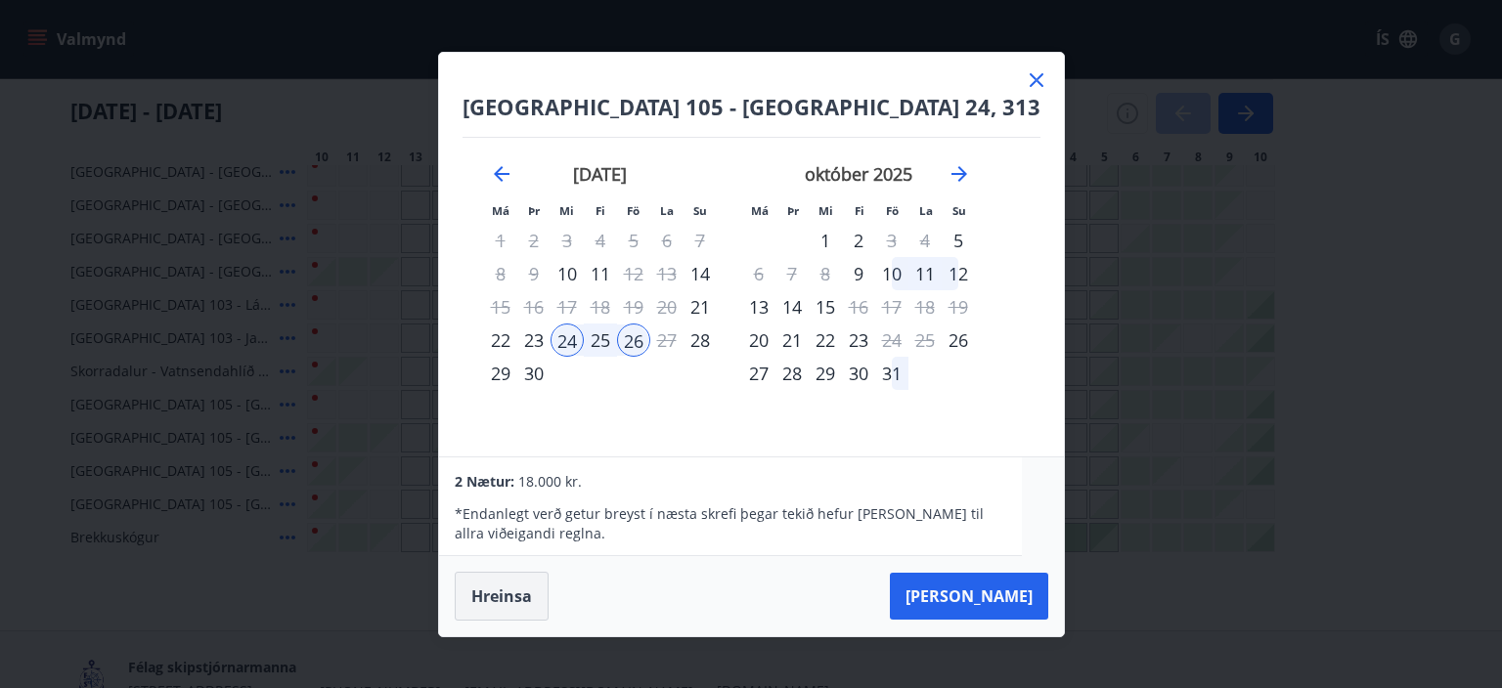
click at [521, 594] on button "Hreinsa" at bounding box center [502, 596] width 94 height 49
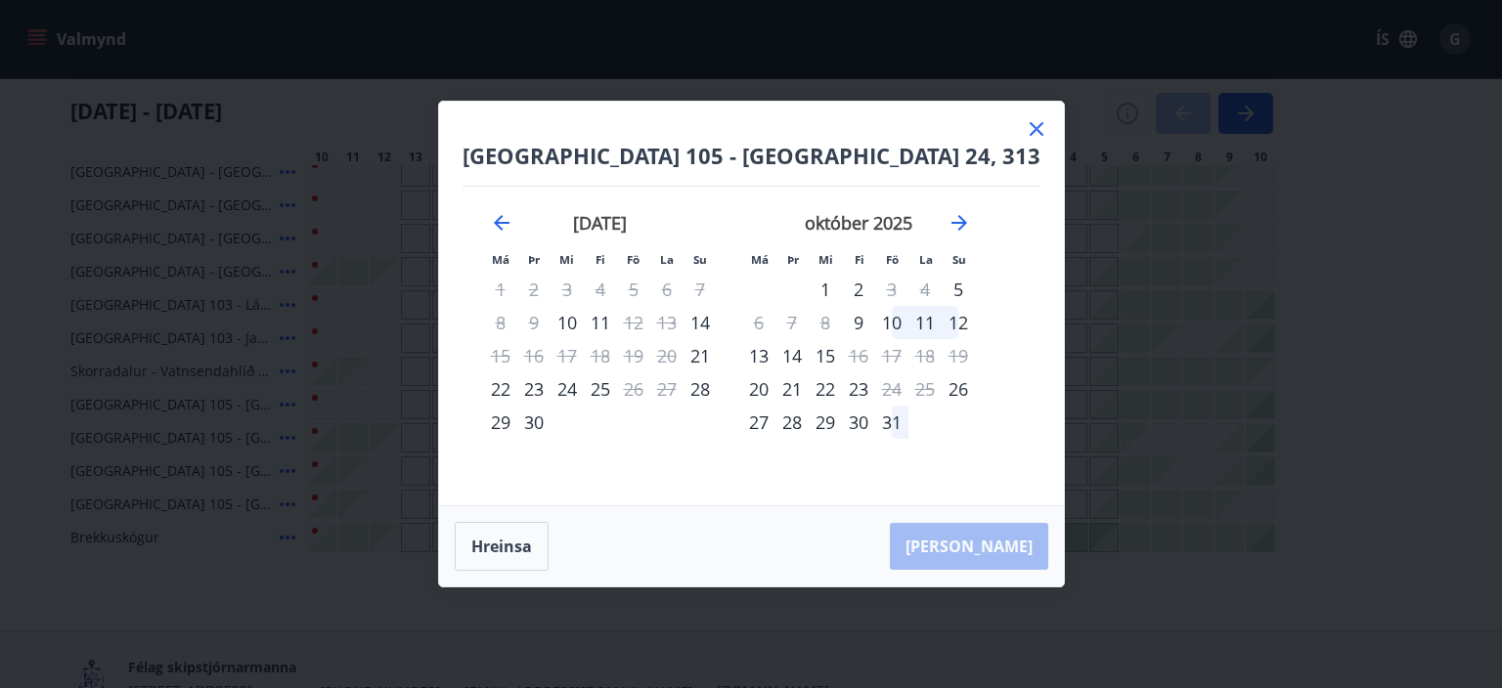
click at [1025, 123] on icon at bounding box center [1036, 128] width 23 height 23
